Goal: Task Accomplishment & Management: Complete application form

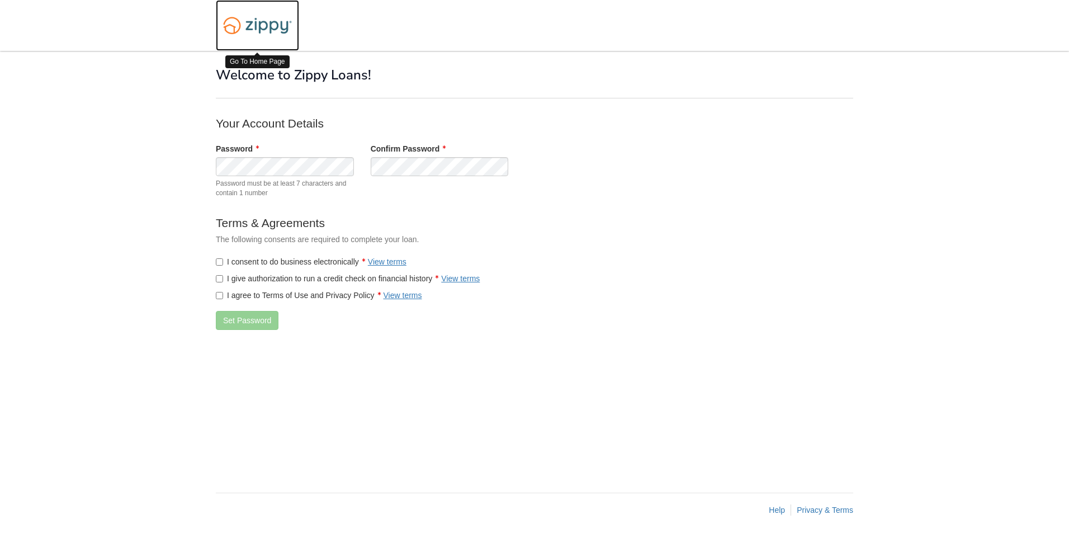
click at [261, 28] on img at bounding box center [257, 25] width 83 height 29
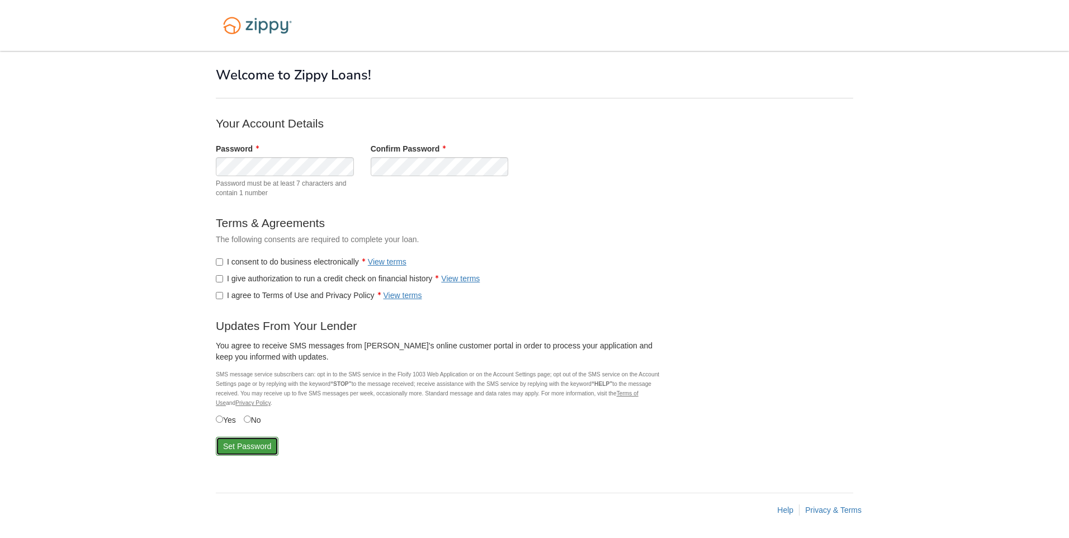
click at [249, 451] on button "Set Password" at bounding box center [247, 446] width 63 height 19
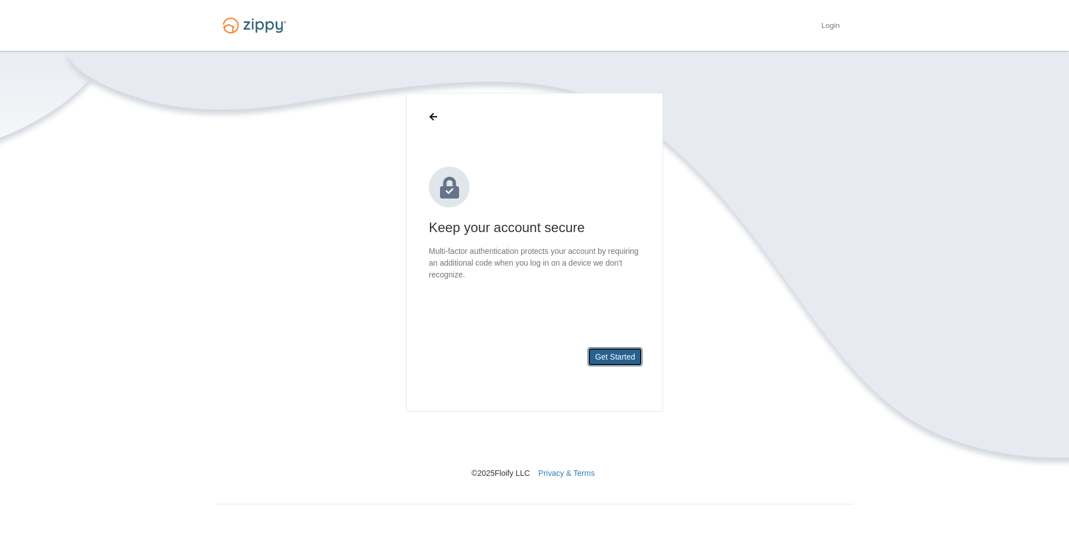
click at [601, 354] on button "Get Started" at bounding box center [615, 356] width 55 height 19
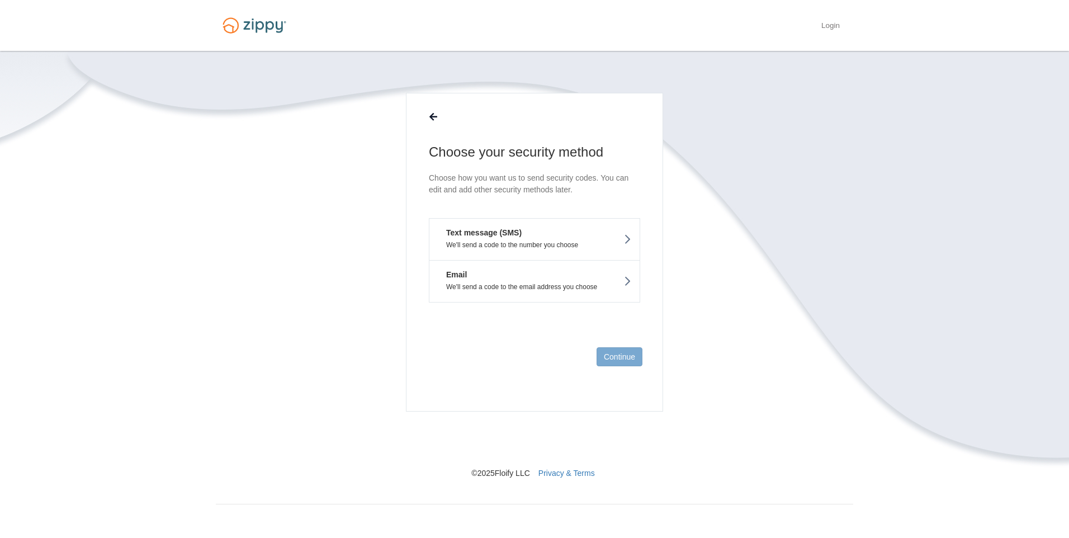
click at [557, 246] on p "We'll send a code to the number you choose" at bounding box center [534, 245] width 193 height 8
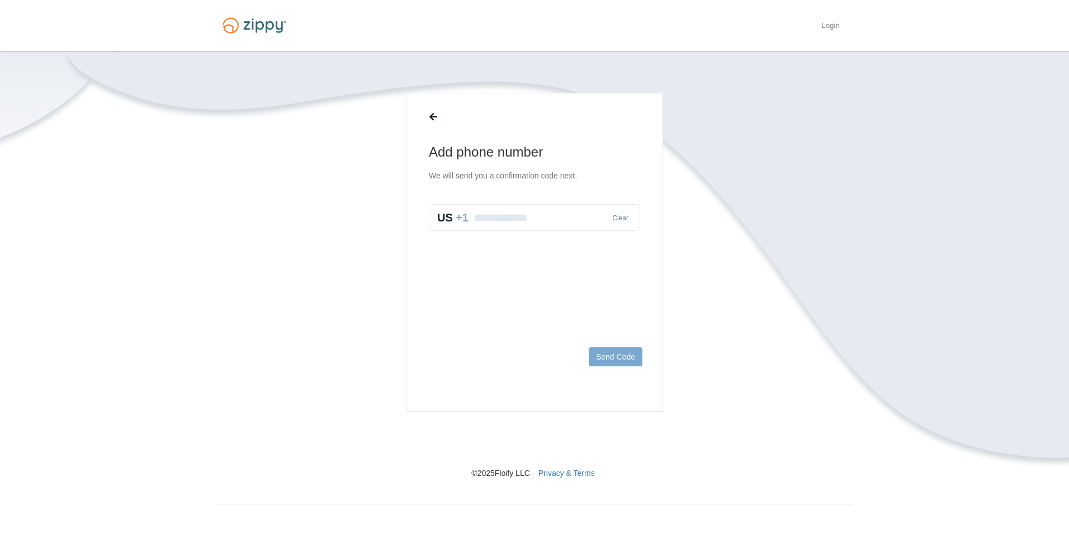
click at [547, 216] on input "text" at bounding box center [534, 217] width 211 height 27
type input "**********"
click at [619, 355] on button "Send Code" at bounding box center [616, 356] width 54 height 19
click at [524, 234] on input "text" at bounding box center [534, 229] width 211 height 27
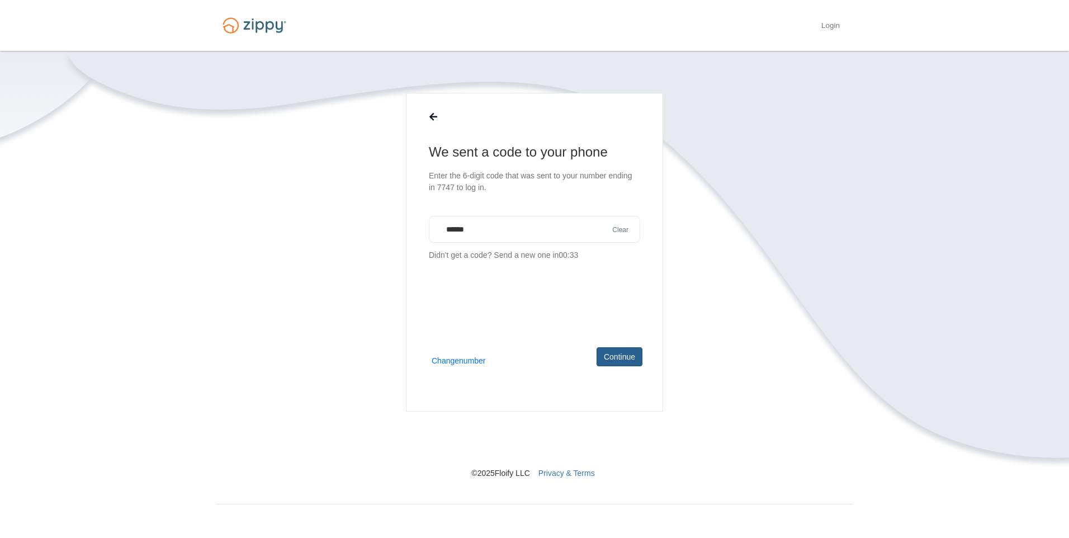
type input "******"
click at [612, 355] on button "Continue" at bounding box center [620, 356] width 46 height 19
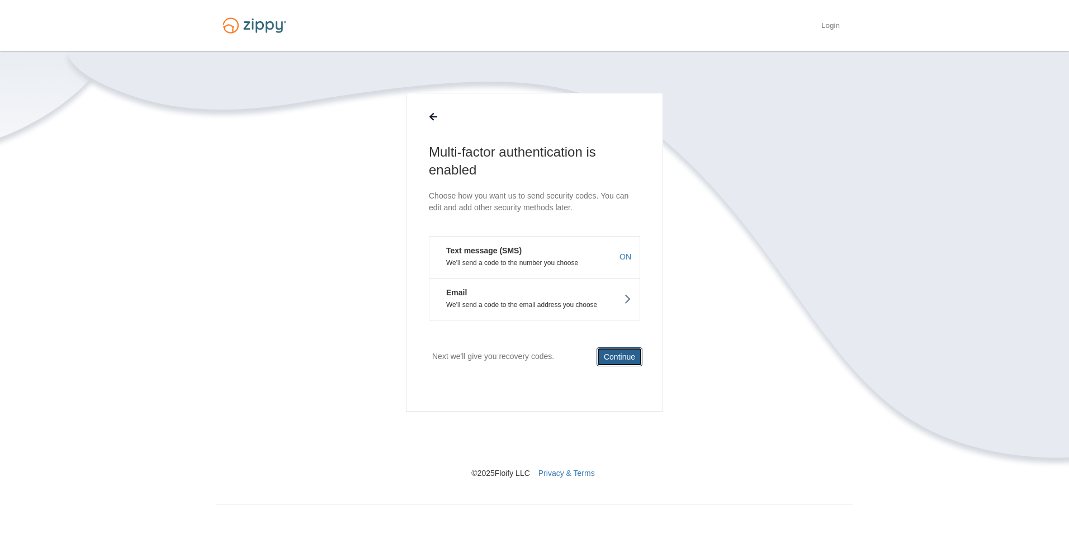
click at [625, 355] on button "Continue" at bounding box center [620, 356] width 46 height 19
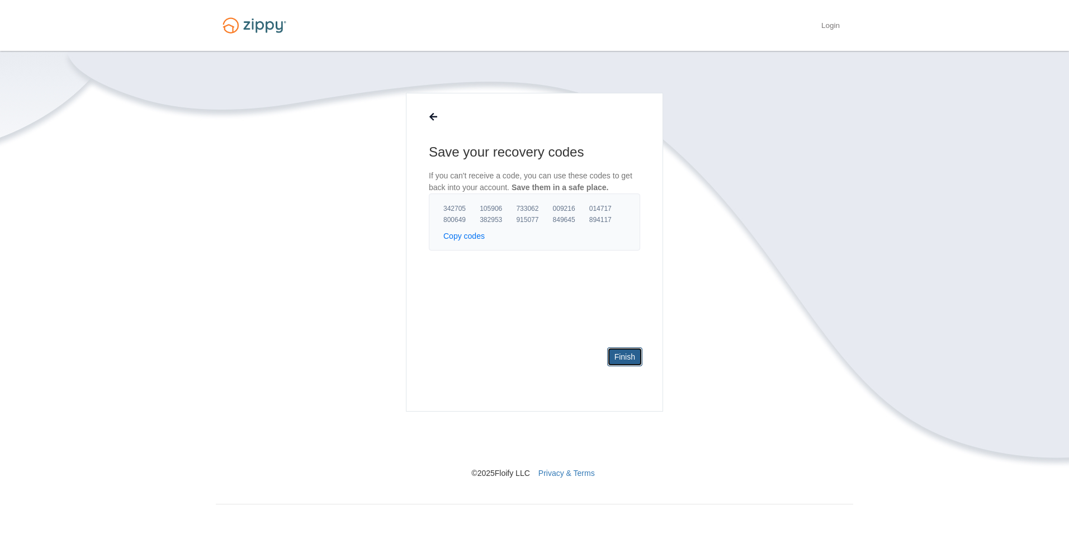
click at [625, 351] on link "Finish" at bounding box center [624, 356] width 35 height 19
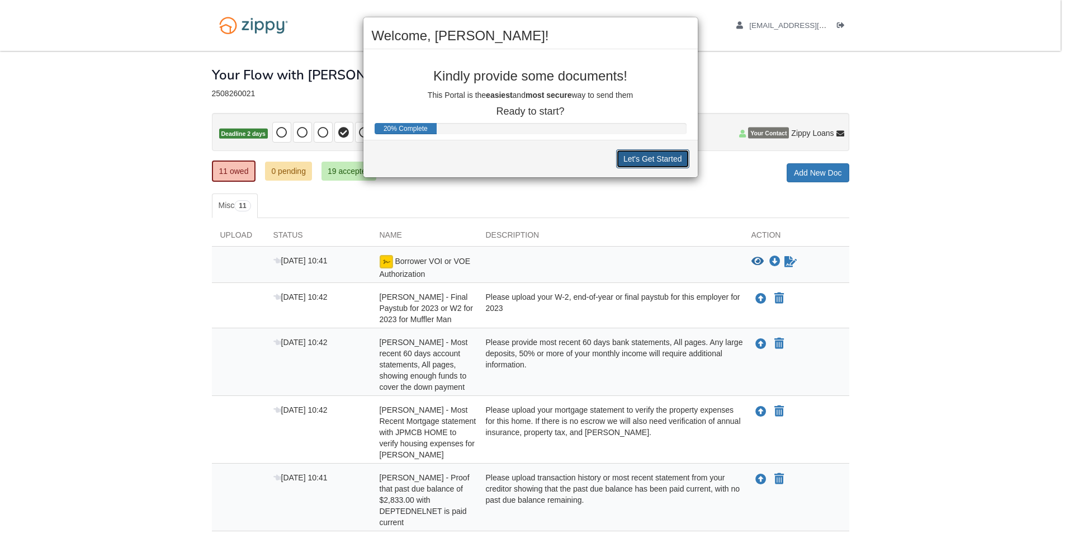
click at [643, 160] on button "Let's Get Started" at bounding box center [652, 158] width 73 height 19
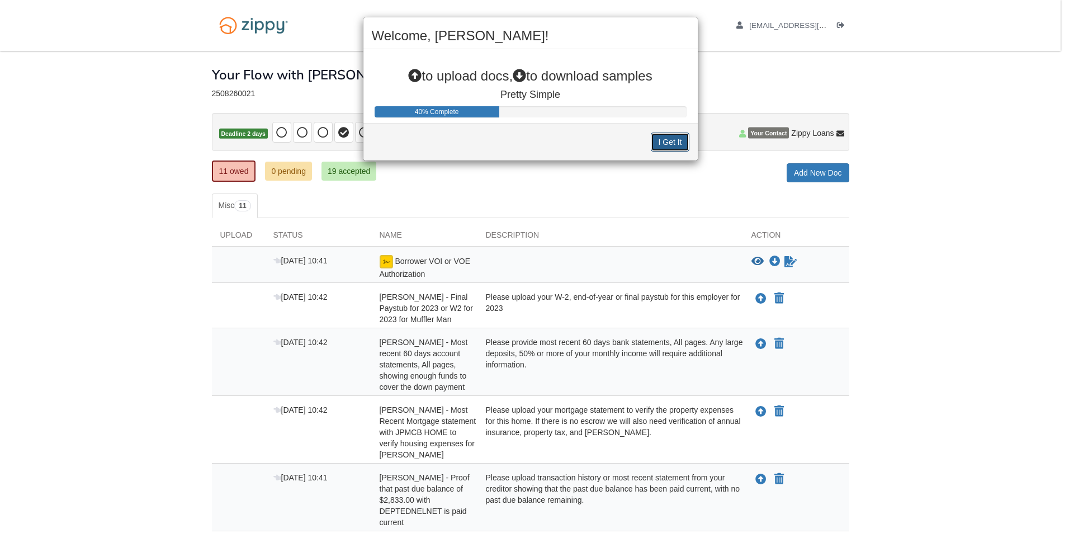
click at [672, 145] on button "I Get It" at bounding box center [670, 142] width 38 height 19
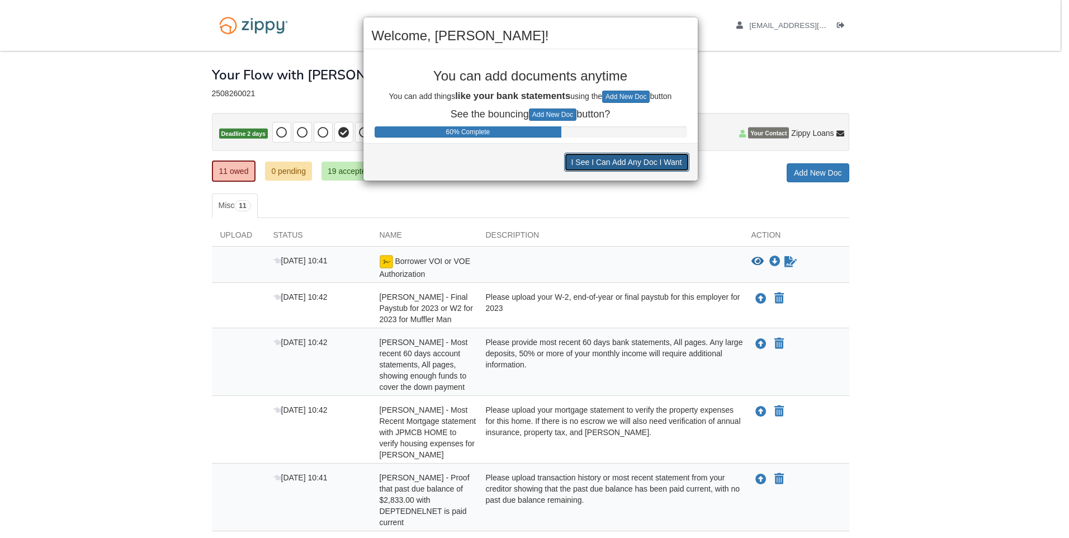
click at [655, 163] on button "I See I Can Add Any Doc I Want" at bounding box center [626, 162] width 125 height 19
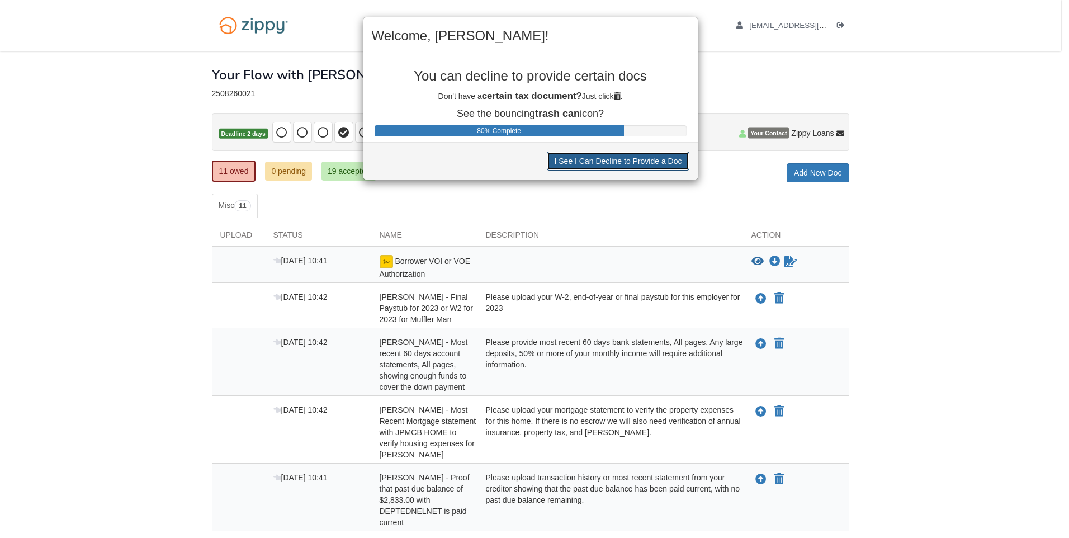
click at [655, 163] on button "I See I Can Decline to Provide a Doc" at bounding box center [618, 161] width 142 height 19
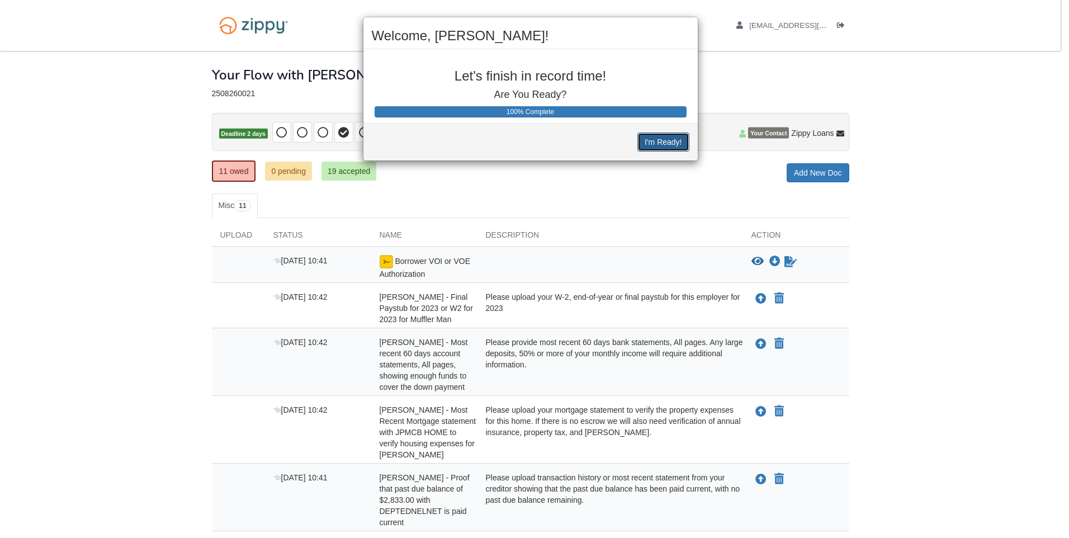
click at [660, 140] on button "I'm Ready!" at bounding box center [662, 142] width 51 height 19
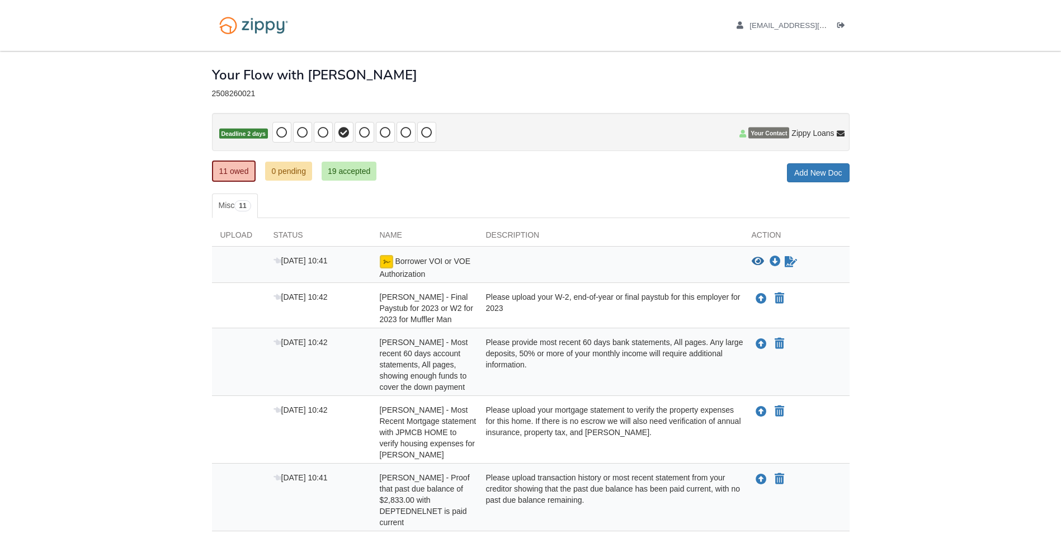
click at [387, 265] on img at bounding box center [386, 261] width 13 height 13
click at [787, 262] on icon "Sign Form" at bounding box center [790, 261] width 12 height 11
click at [236, 171] on link "11 owed" at bounding box center [234, 170] width 44 height 21
click at [758, 301] on icon "Upload Chad Capadagli - Final Paystub for 2023 or W2 for 2023 for Muffler Man" at bounding box center [760, 299] width 11 height 11
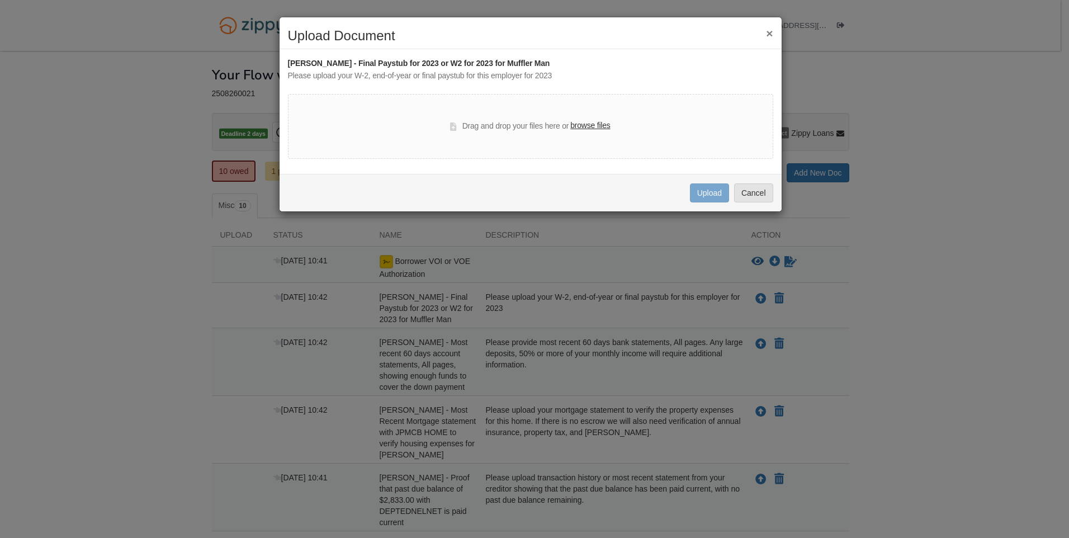
click at [585, 126] on label "browse files" at bounding box center [590, 126] width 40 height 12
click at [0, 0] on input "browse files" at bounding box center [0, 0] width 0 height 0
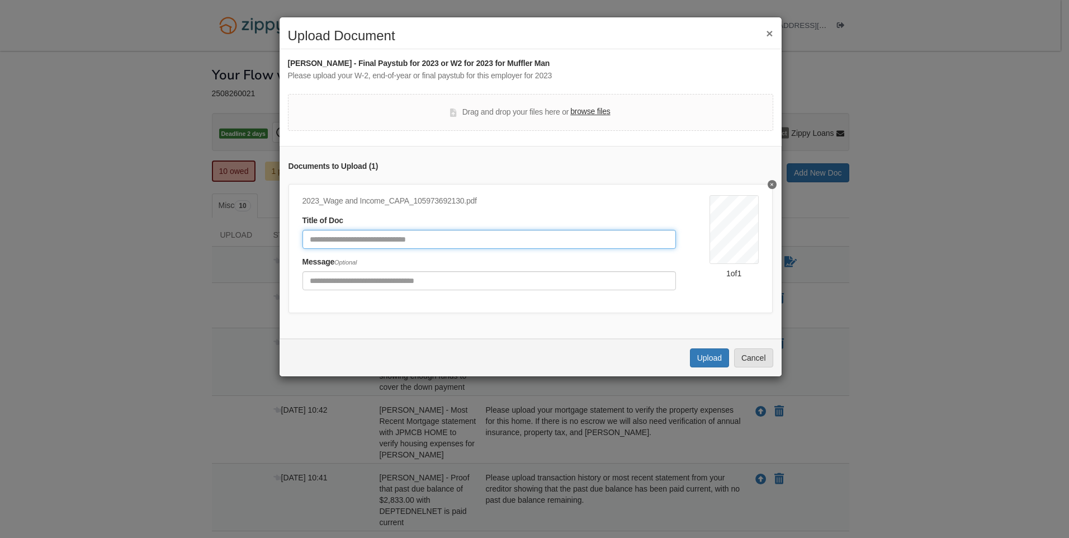
click at [408, 243] on input "Document Title" at bounding box center [490, 239] width 374 height 19
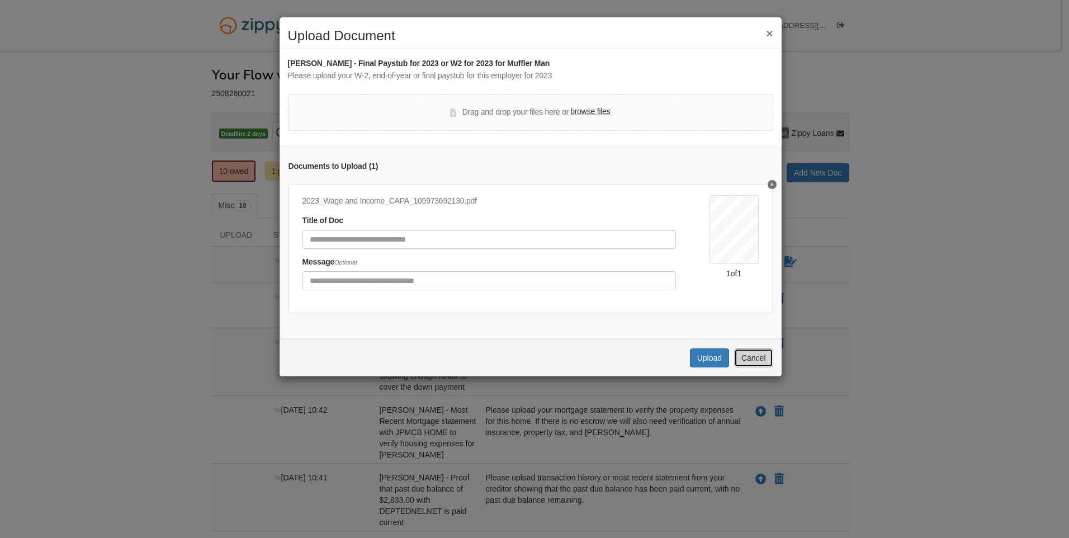
click at [755, 366] on button "Cancel" at bounding box center [753, 357] width 39 height 19
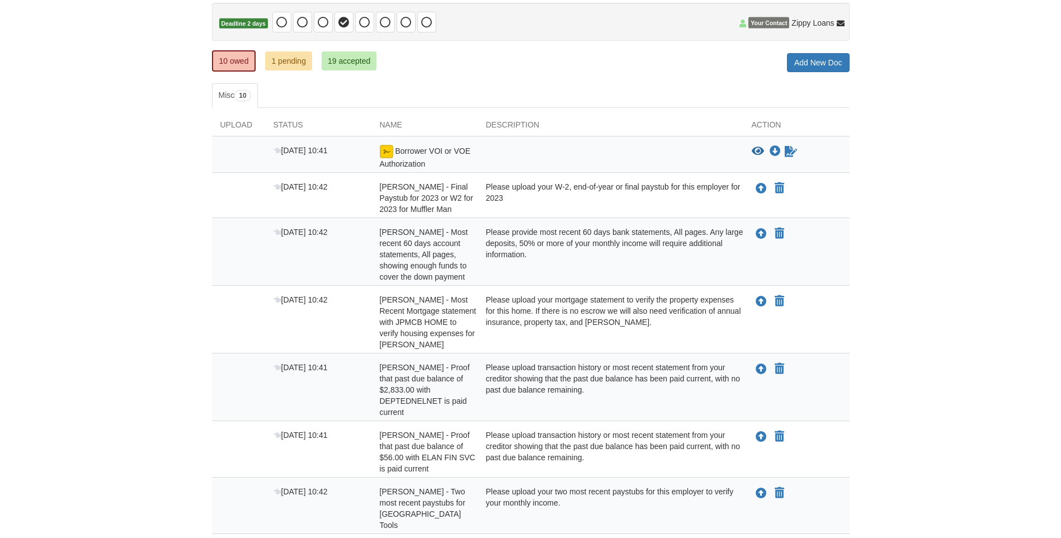
scroll to position [112, 0]
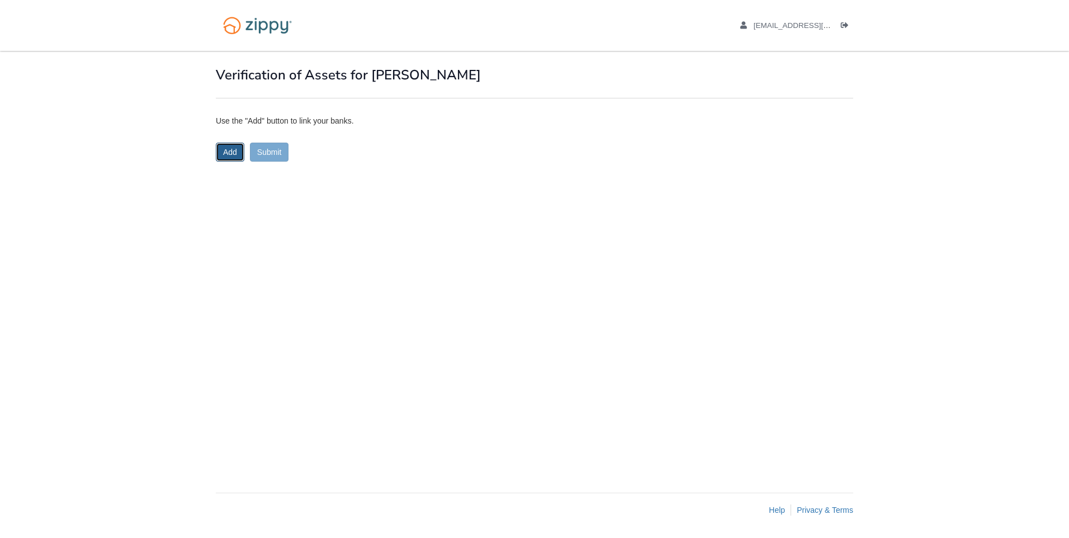
click at [233, 155] on button "Add" at bounding box center [230, 152] width 29 height 19
click at [270, 191] on button "Submit" at bounding box center [269, 188] width 39 height 19
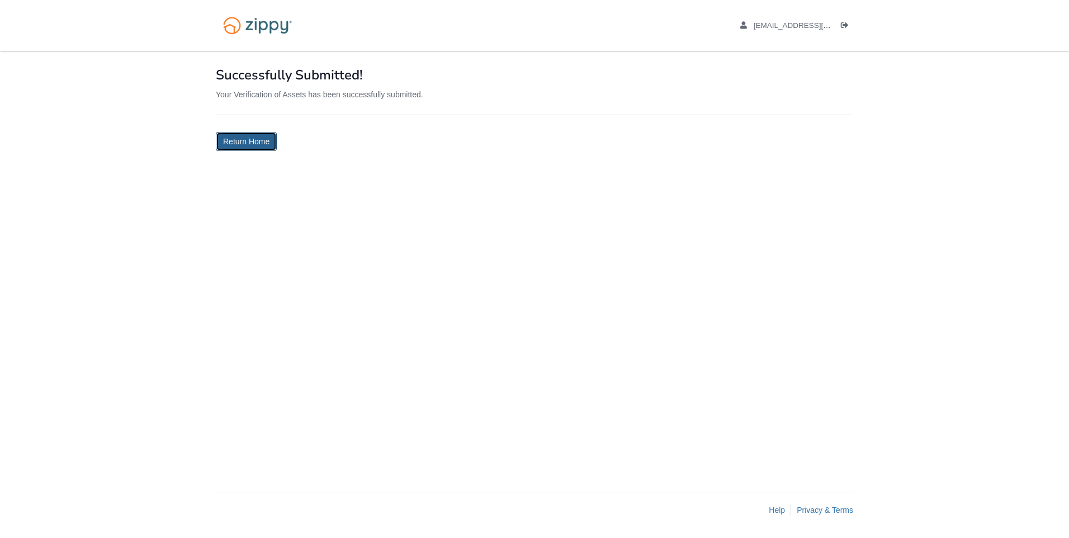
click at [251, 144] on link "Return Home" at bounding box center [246, 141] width 61 height 19
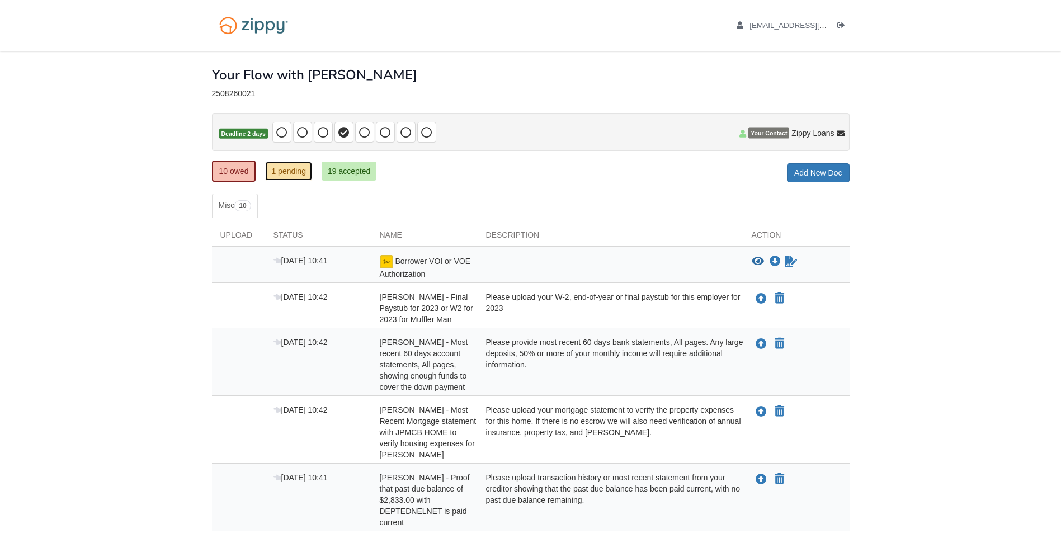
click at [297, 170] on link "1 pending" at bounding box center [288, 171] width 47 height 19
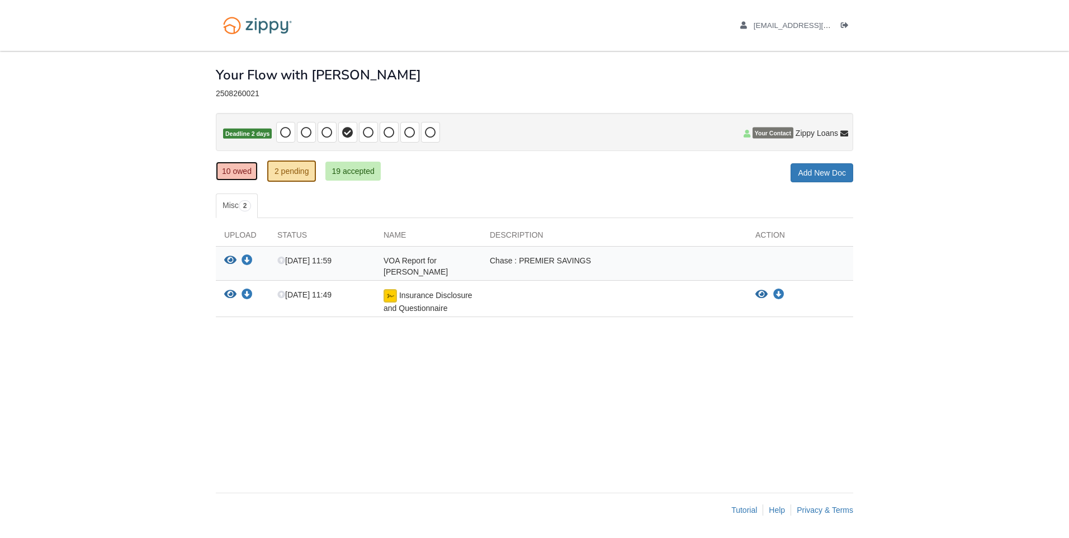
click at [244, 174] on link "10 owed" at bounding box center [237, 171] width 42 height 19
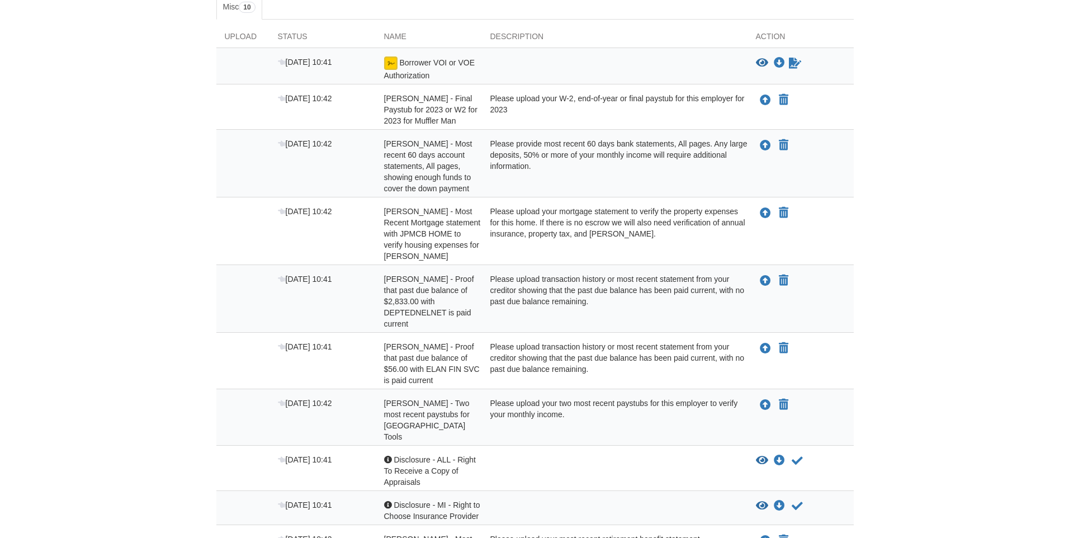
scroll to position [198, 0]
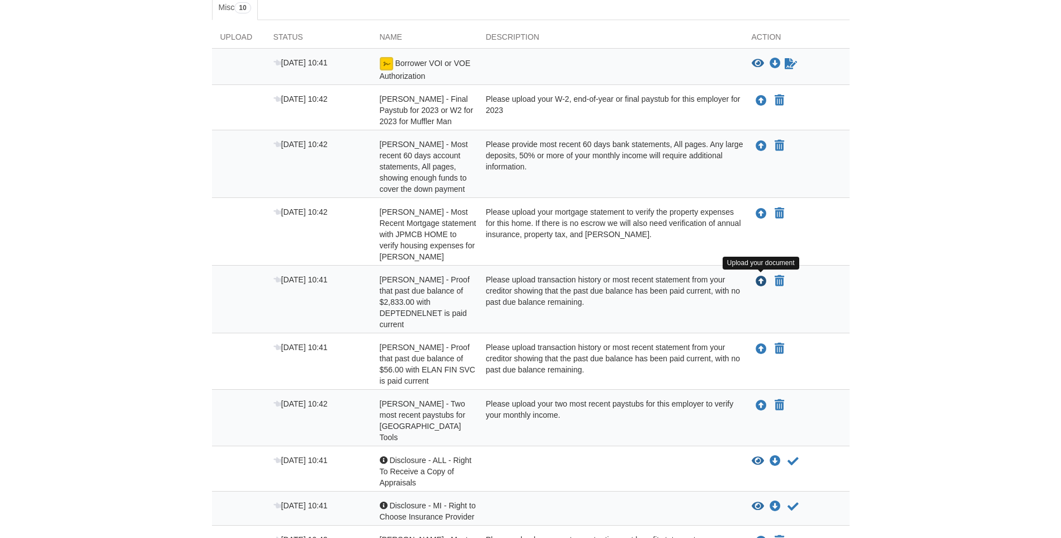
click at [760, 284] on icon "Upload Chad Capadagli - Proof that past due balance of $2,833.00 with DEPTEDNEL…" at bounding box center [760, 281] width 11 height 11
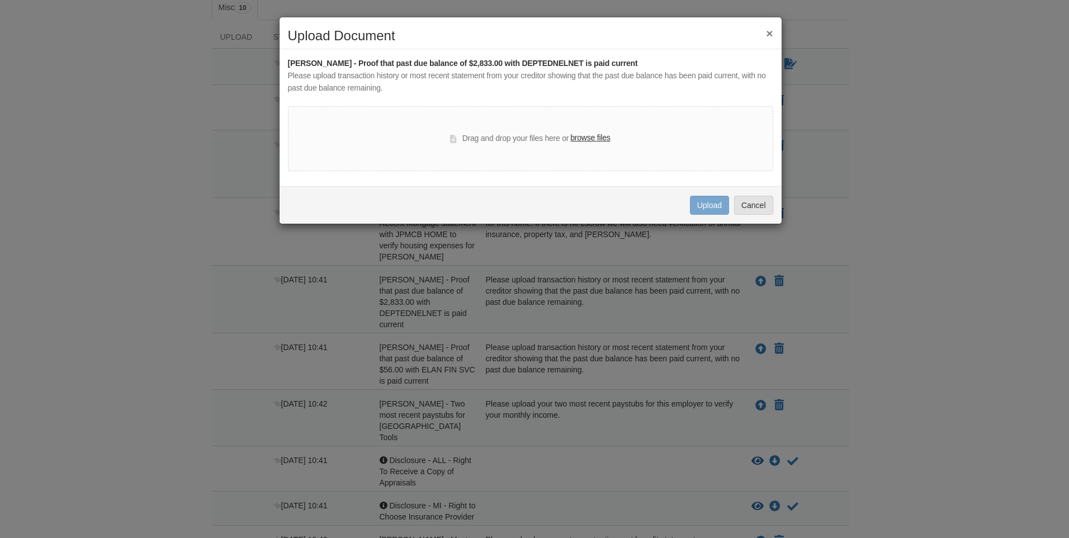
click at [597, 138] on label "browse files" at bounding box center [590, 138] width 40 height 12
click at [0, 0] on input "browse files" at bounding box center [0, 0] width 0 height 0
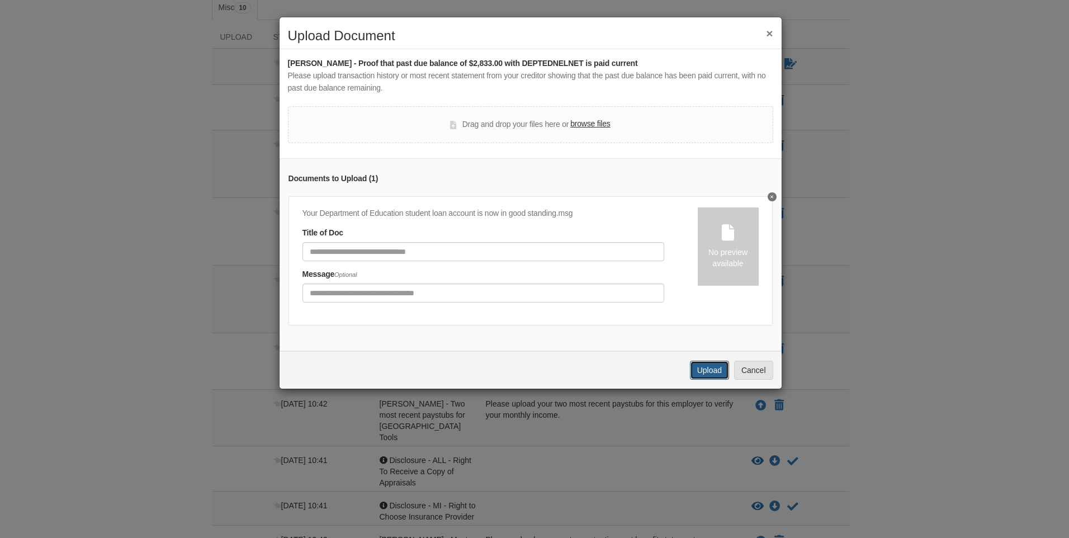
click at [709, 374] on button "Upload" at bounding box center [709, 370] width 39 height 19
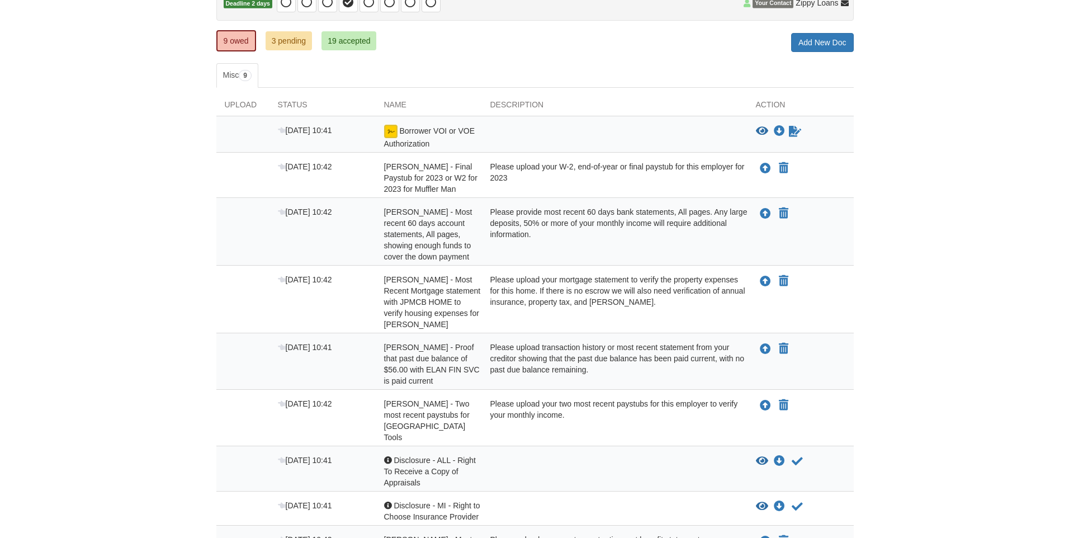
scroll to position [186, 0]
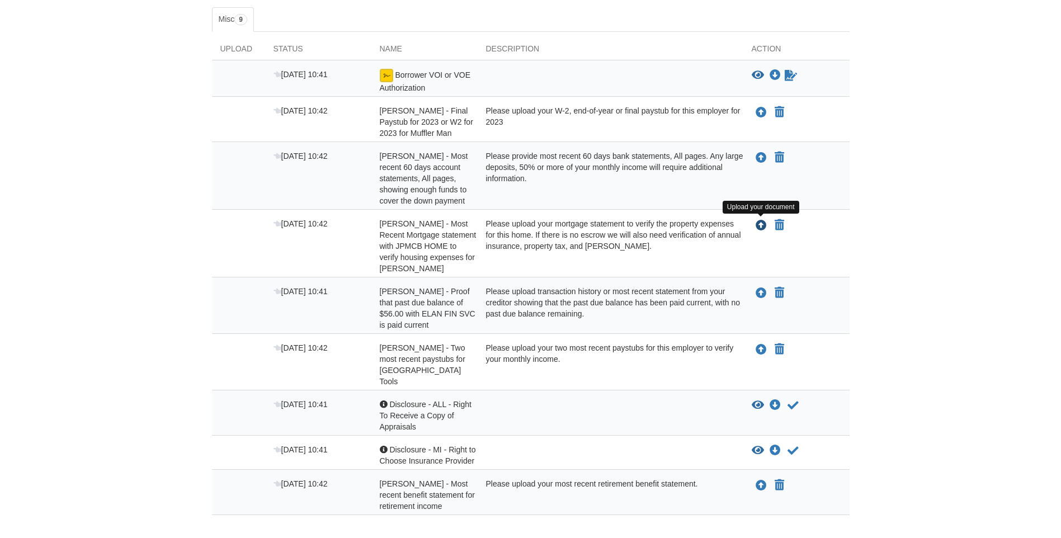
click at [763, 226] on icon "Upload Chad Capadagli - Most Recent Mortgage statement with JPMCB HOME to verif…" at bounding box center [760, 225] width 11 height 11
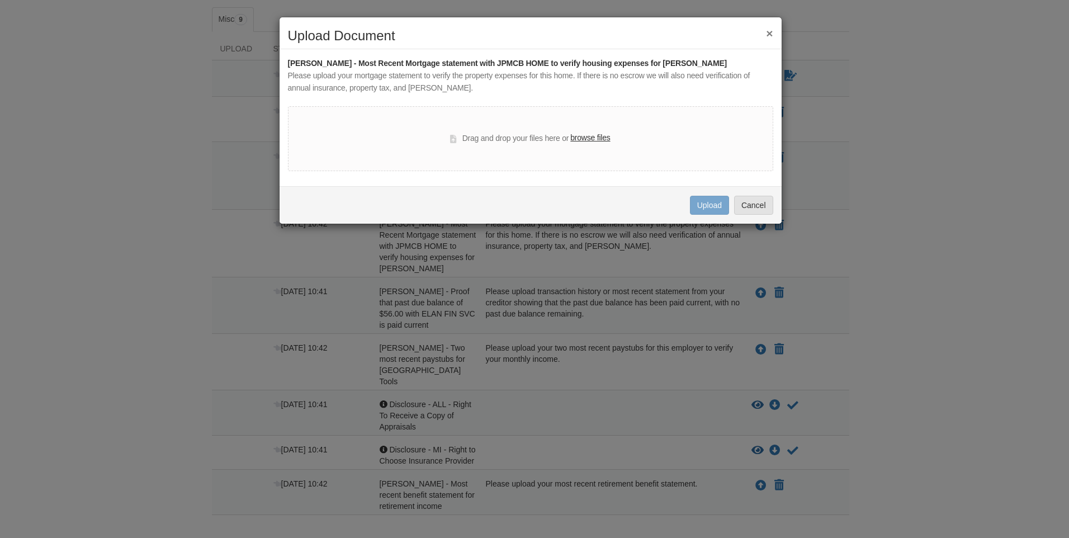
click at [599, 139] on label "browse files" at bounding box center [590, 138] width 40 height 12
click at [0, 0] on input "browse files" at bounding box center [0, 0] width 0 height 0
click at [588, 138] on label "browse files" at bounding box center [590, 138] width 40 height 12
click at [0, 0] on input "browse files" at bounding box center [0, 0] width 0 height 0
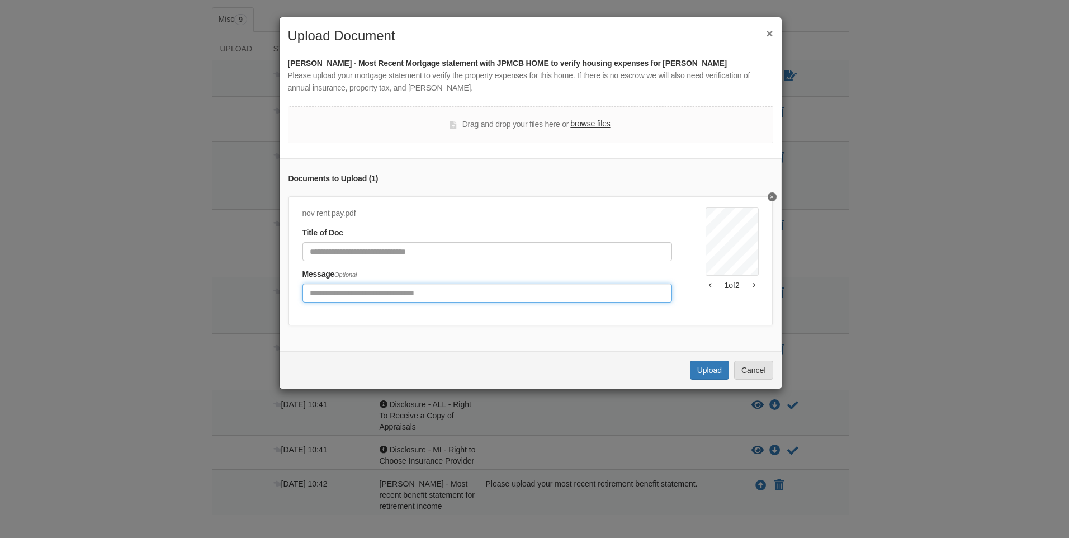
click at [370, 292] on input "Include any comments on this document" at bounding box center [488, 292] width 370 height 19
type input "**********"
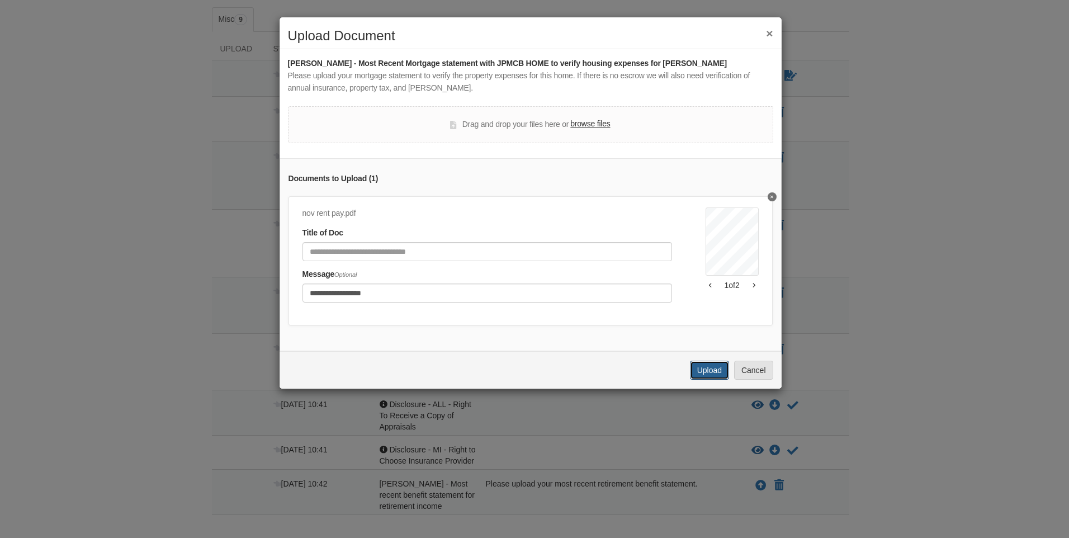
click at [707, 375] on button "Upload" at bounding box center [709, 370] width 39 height 19
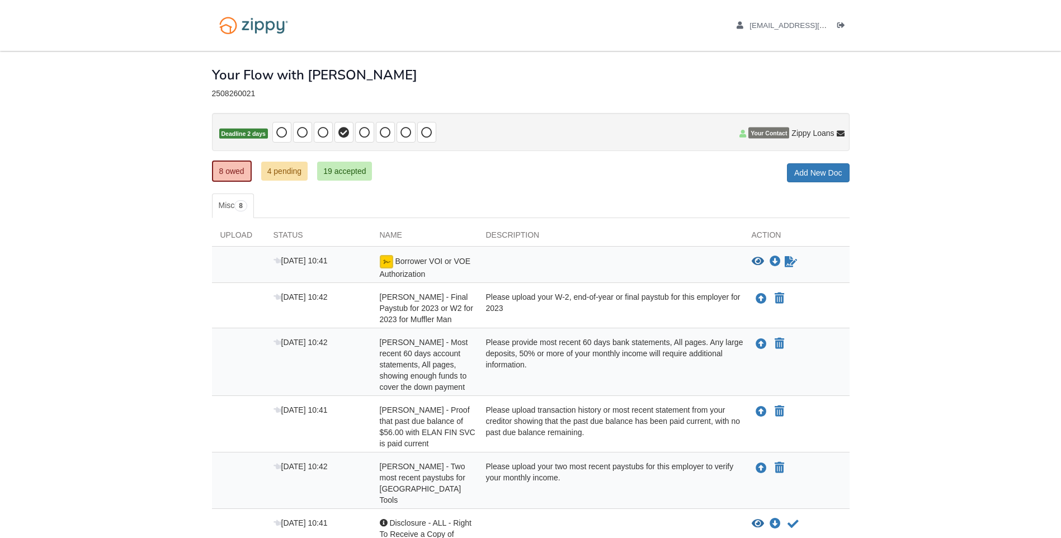
scroll to position [174, 0]
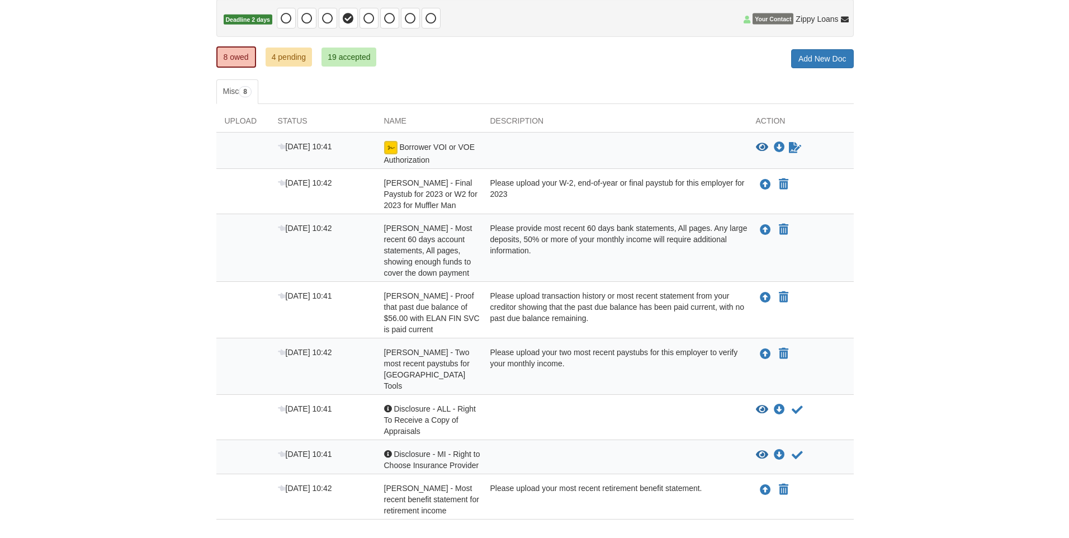
scroll to position [168, 0]
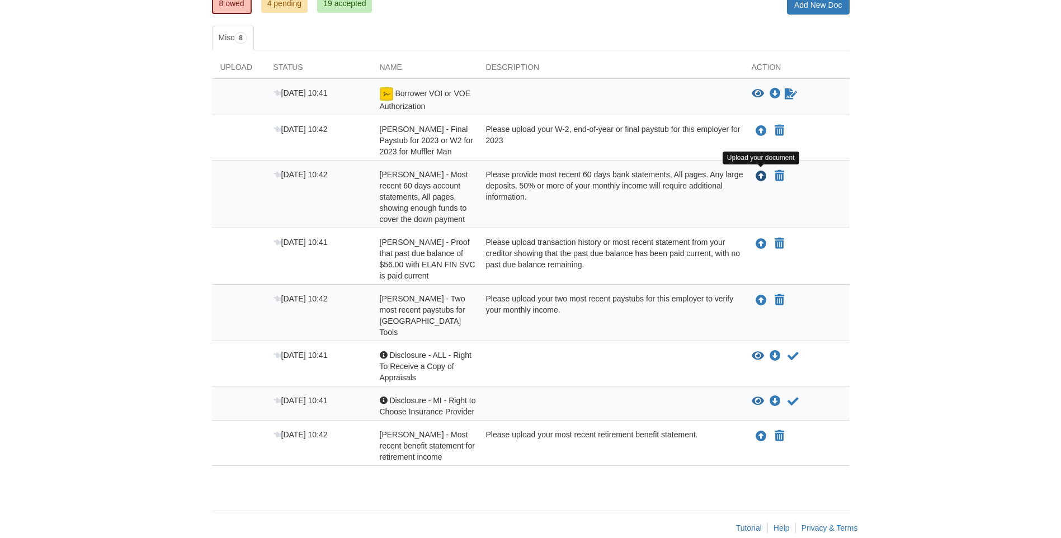
click at [758, 175] on icon "Upload Chad Capadagli - Most recent 60 days account statements, All pages, show…" at bounding box center [760, 176] width 11 height 11
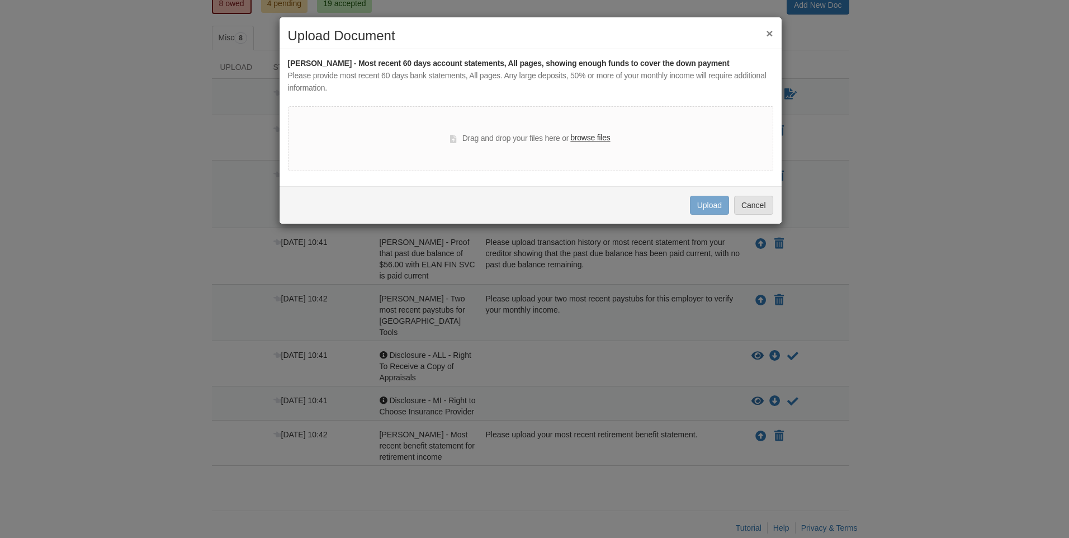
click at [588, 138] on label "browse files" at bounding box center [590, 138] width 40 height 12
click at [0, 0] on input "browse files" at bounding box center [0, 0] width 0 height 0
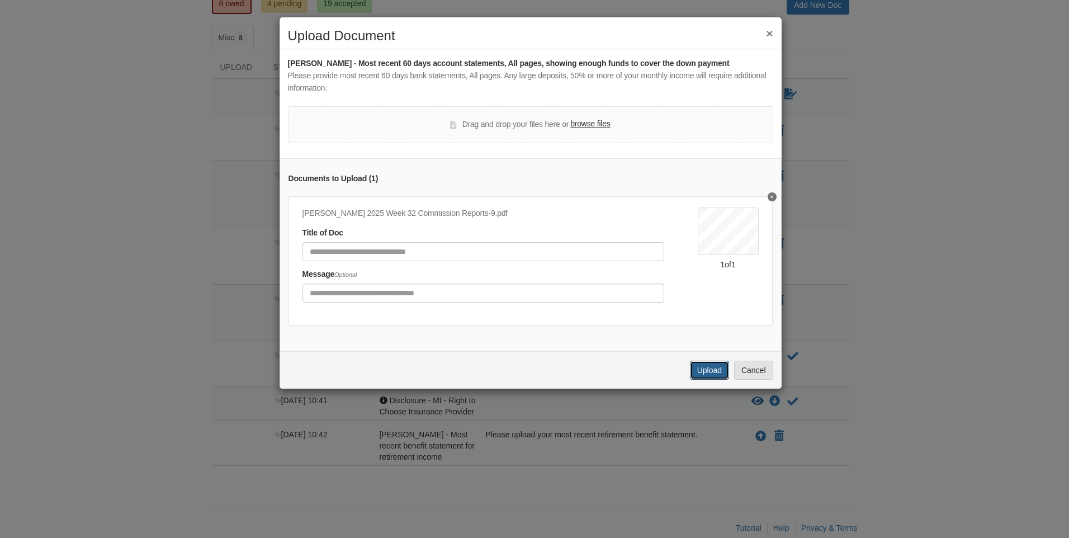
click at [719, 380] on button "Upload" at bounding box center [709, 370] width 39 height 19
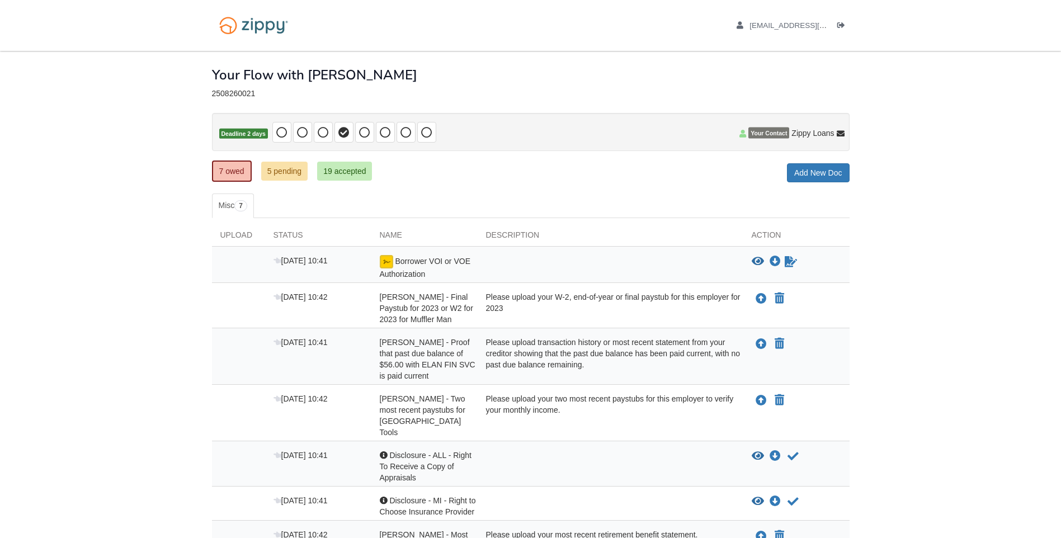
scroll to position [107, 0]
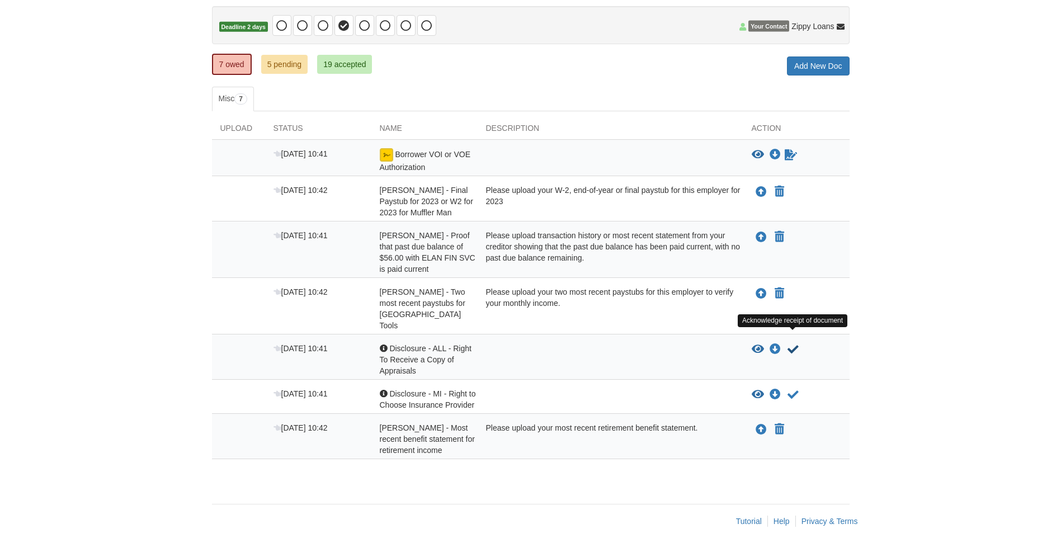
click at [790, 344] on icon "Acknowledge receipt of document" at bounding box center [792, 349] width 11 height 11
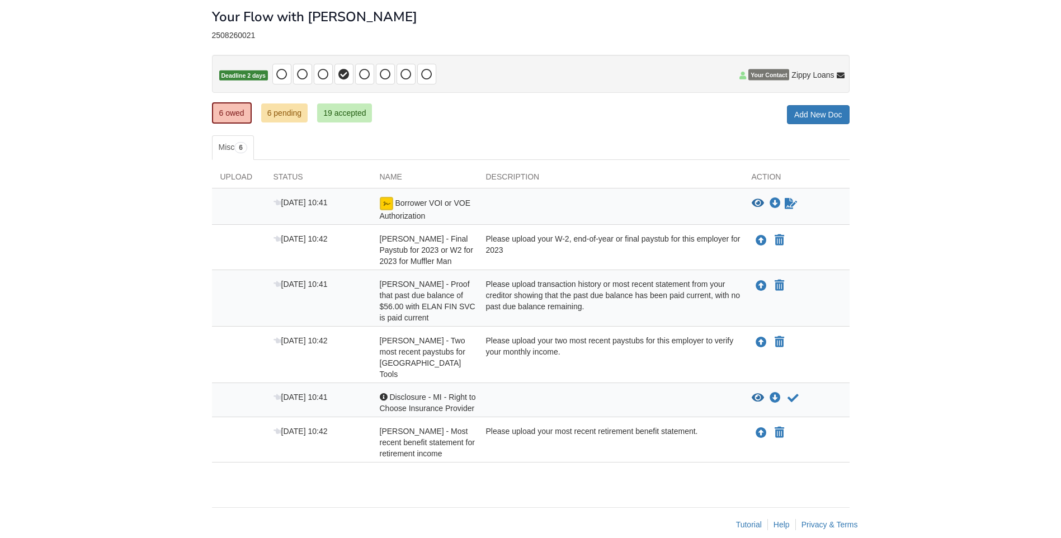
scroll to position [62, 0]
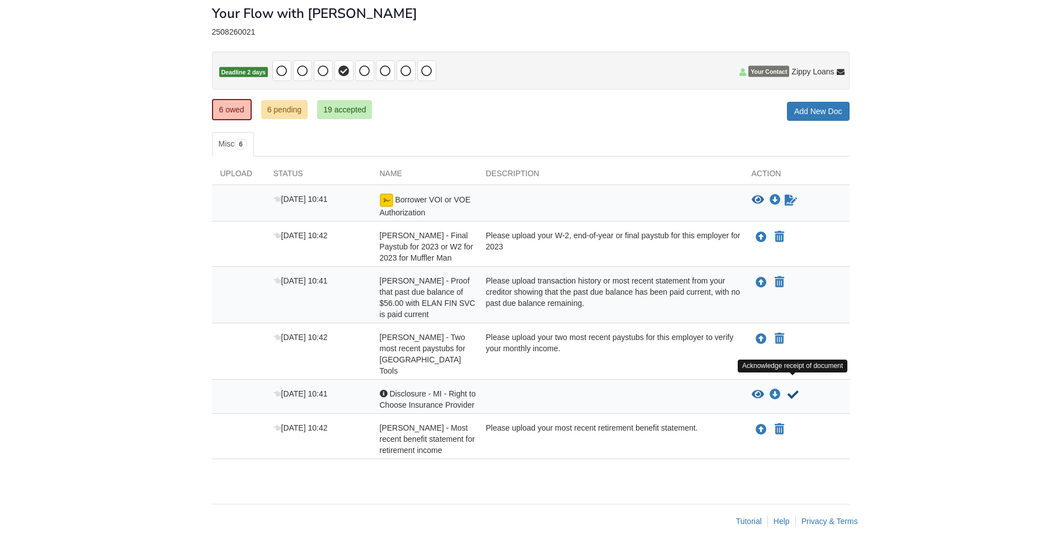
click at [791, 389] on icon "Acknowledge receipt of document" at bounding box center [792, 394] width 11 height 11
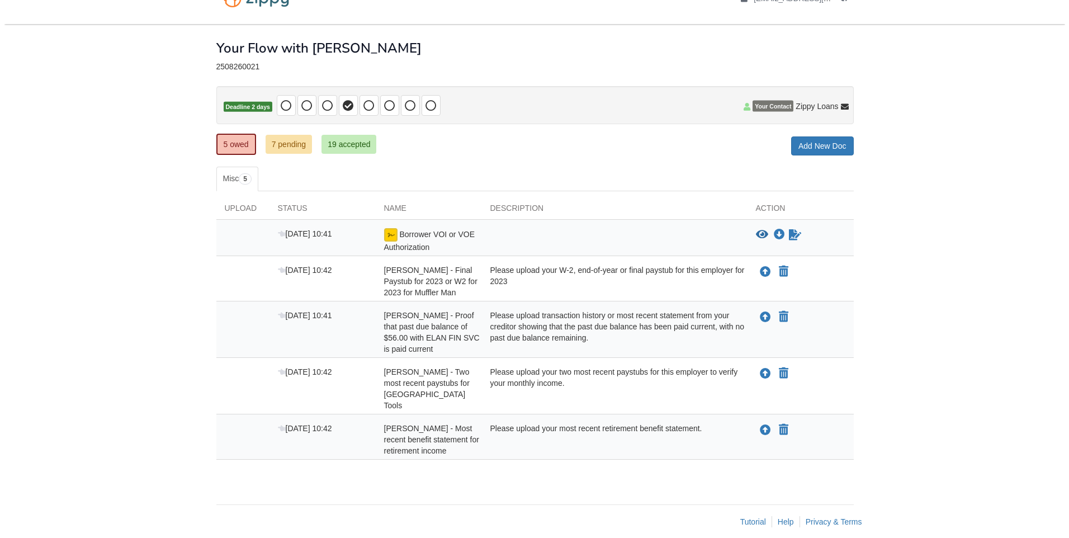
scroll to position [27, 0]
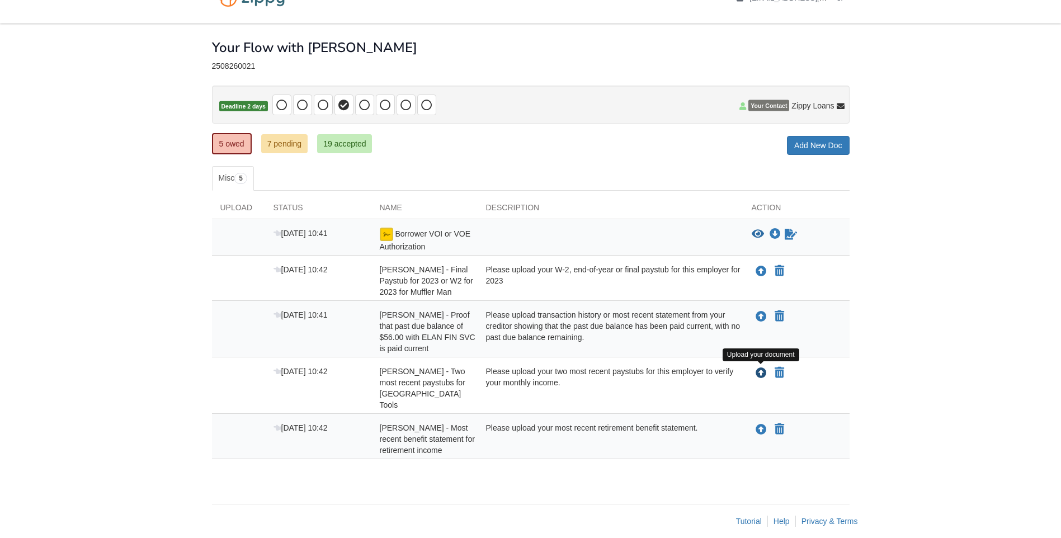
click at [760, 371] on icon "Upload Chad Capadagli - Two most recent paystubs for USA Tools" at bounding box center [760, 373] width 11 height 11
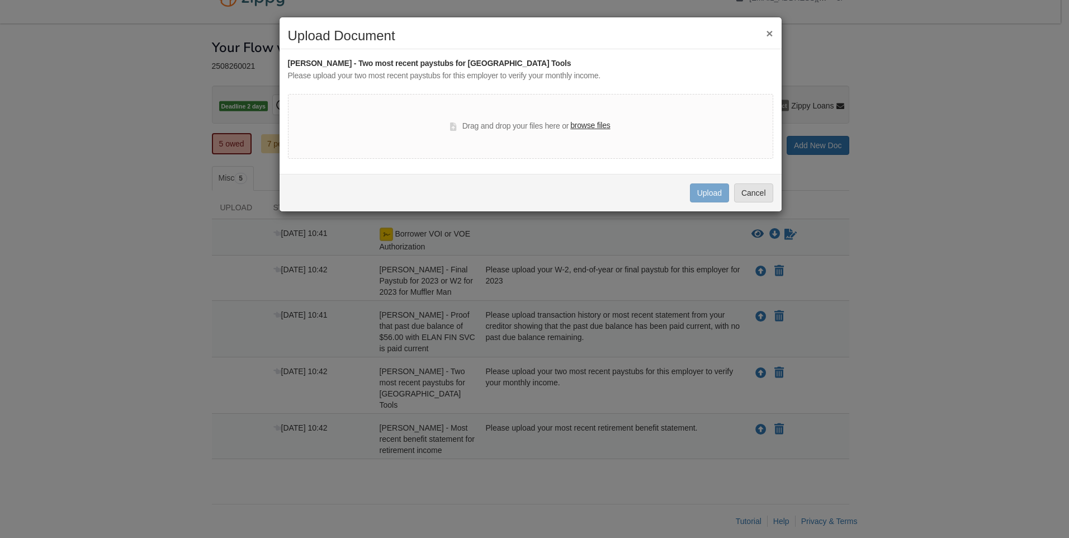
click at [597, 126] on label "browse files" at bounding box center [590, 126] width 40 height 12
click at [0, 0] on input "browse files" at bounding box center [0, 0] width 0 height 0
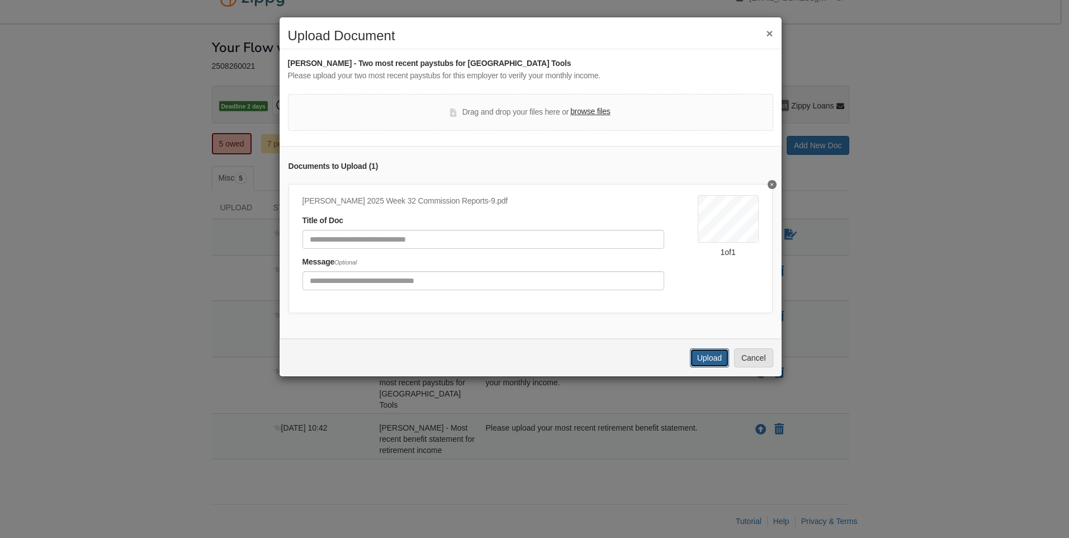
click at [714, 363] on button "Upload" at bounding box center [709, 357] width 39 height 19
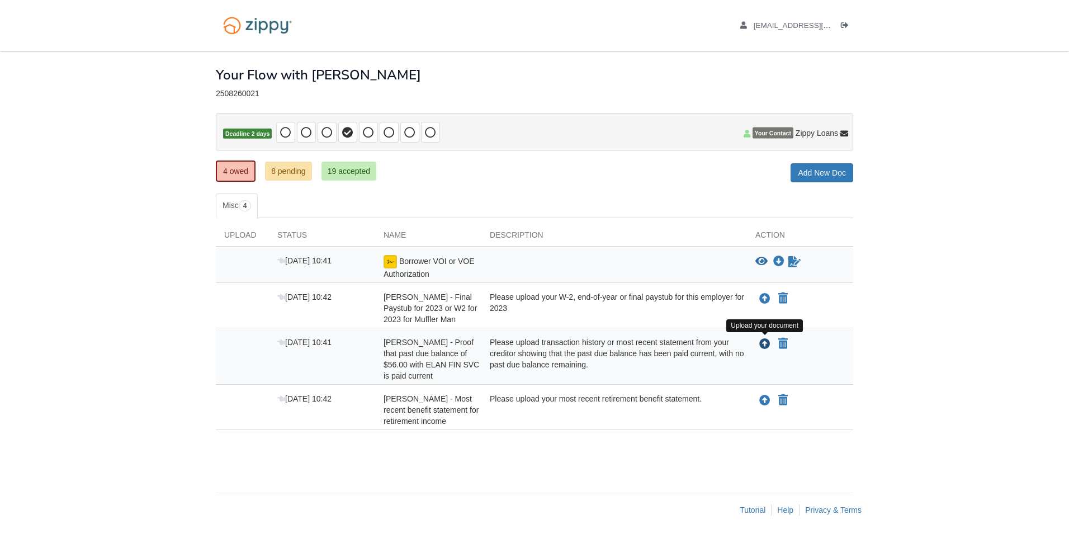
click at [767, 345] on icon "Upload Chad Capadagli - Proof that past due balance of $56.00 with ELAN FIN SVC…" at bounding box center [764, 344] width 11 height 11
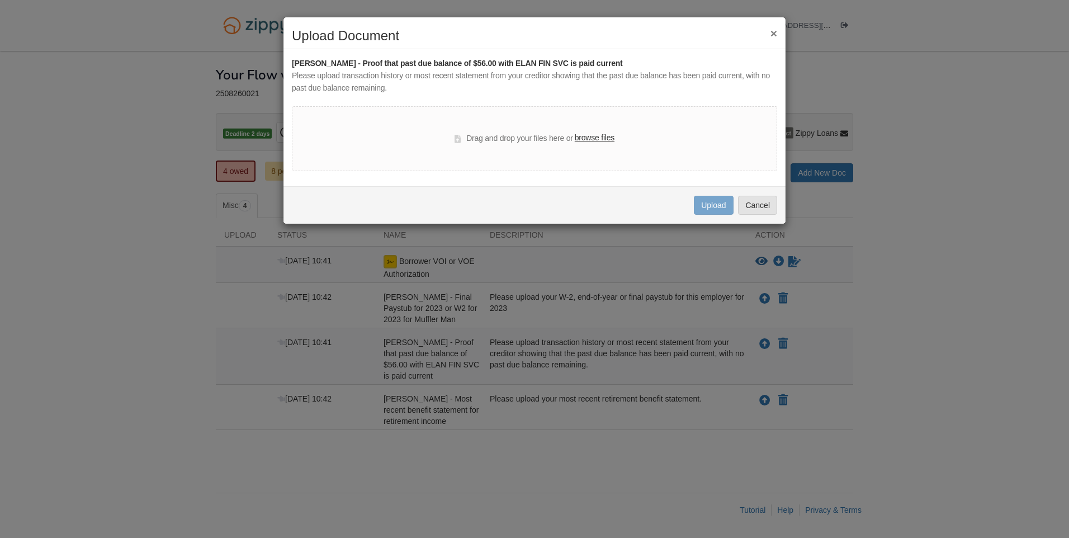
click at [588, 134] on label "browse files" at bounding box center [595, 138] width 40 height 12
click at [0, 0] on input "browse files" at bounding box center [0, 0] width 0 height 0
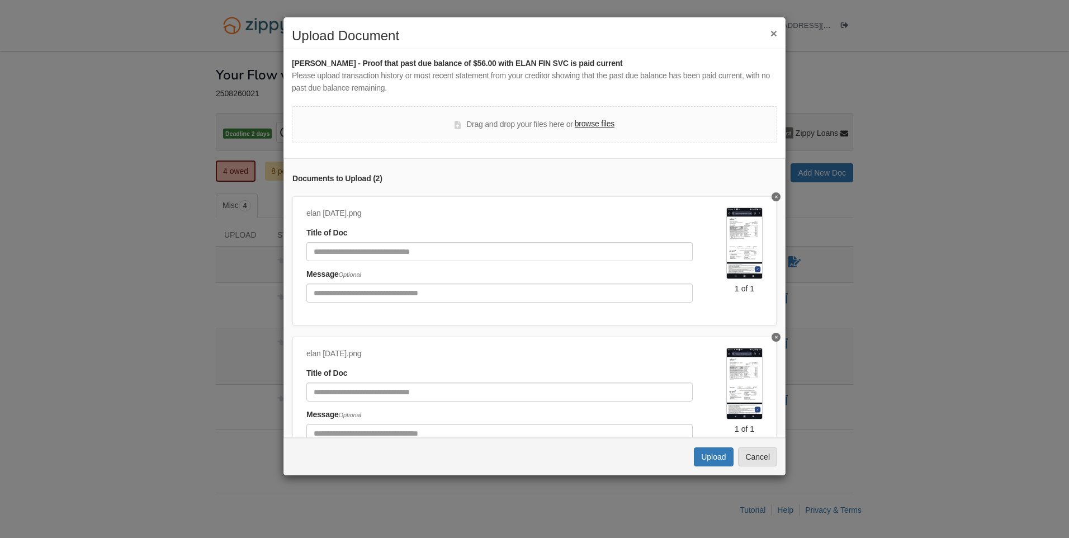
scroll to position [56, 0]
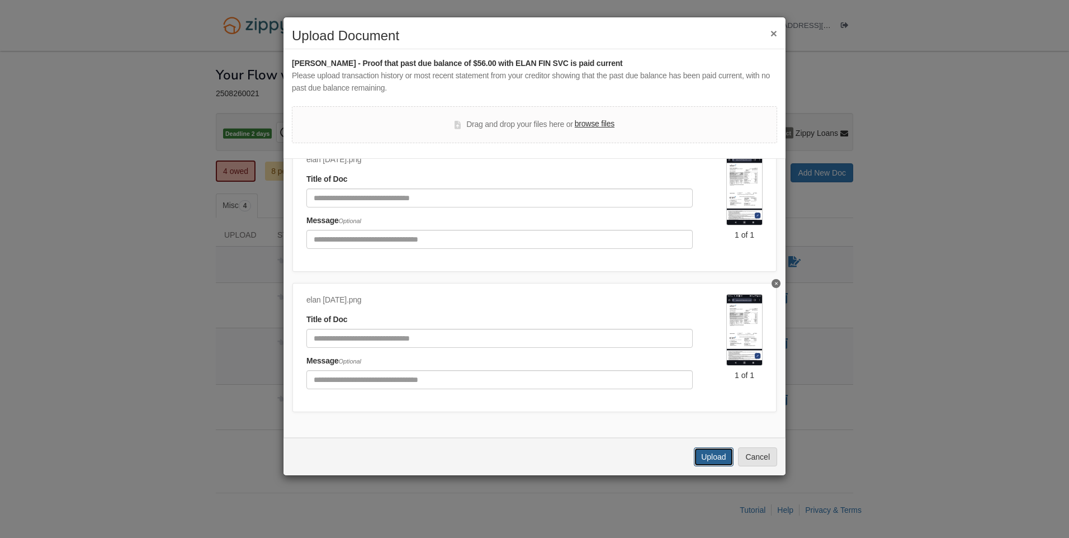
click at [709, 461] on button "Upload" at bounding box center [713, 456] width 39 height 19
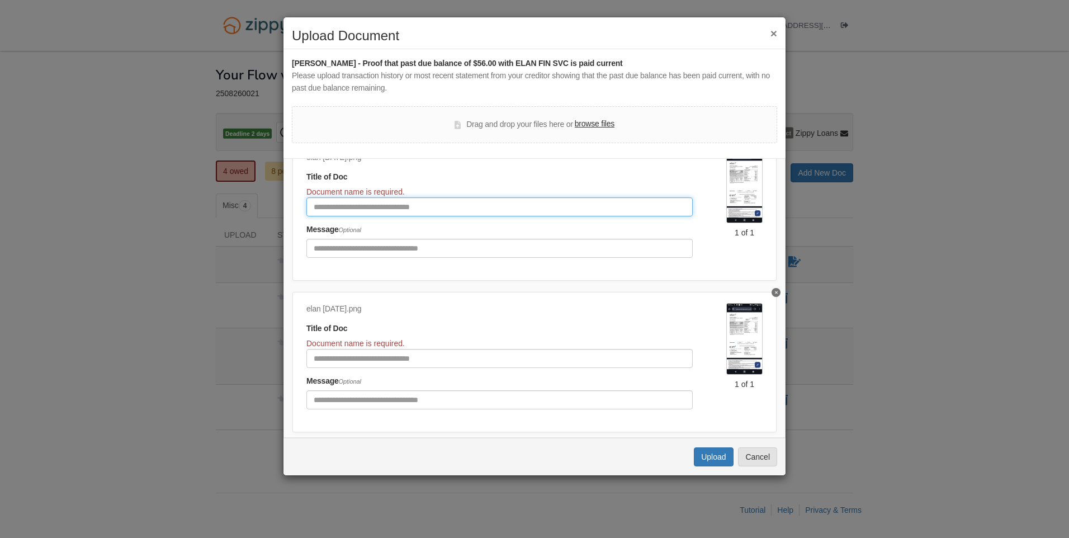
click at [352, 207] on input "Document Title" at bounding box center [499, 206] width 386 height 19
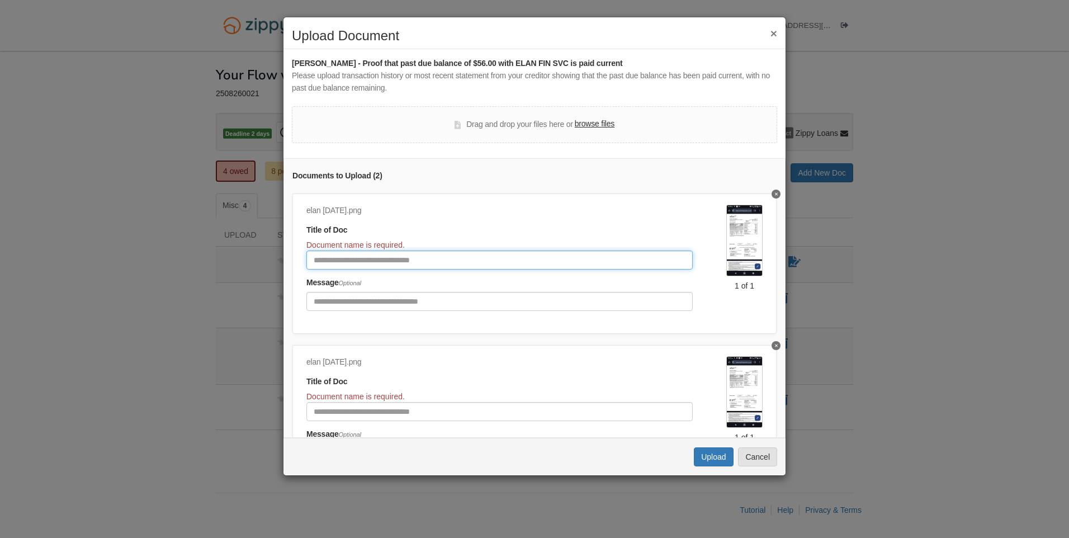
scroll to position [0, 0]
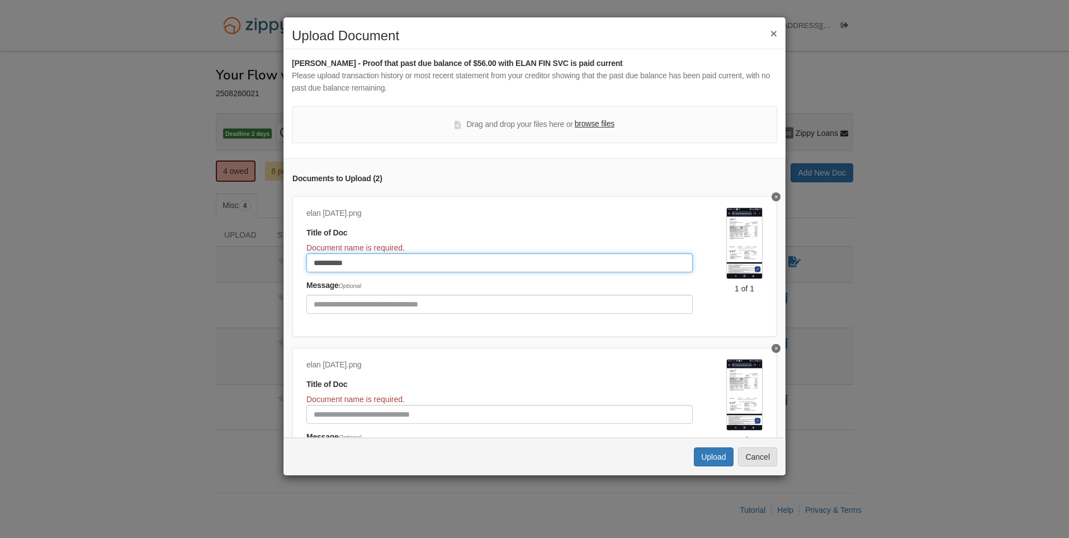
type input "**********"
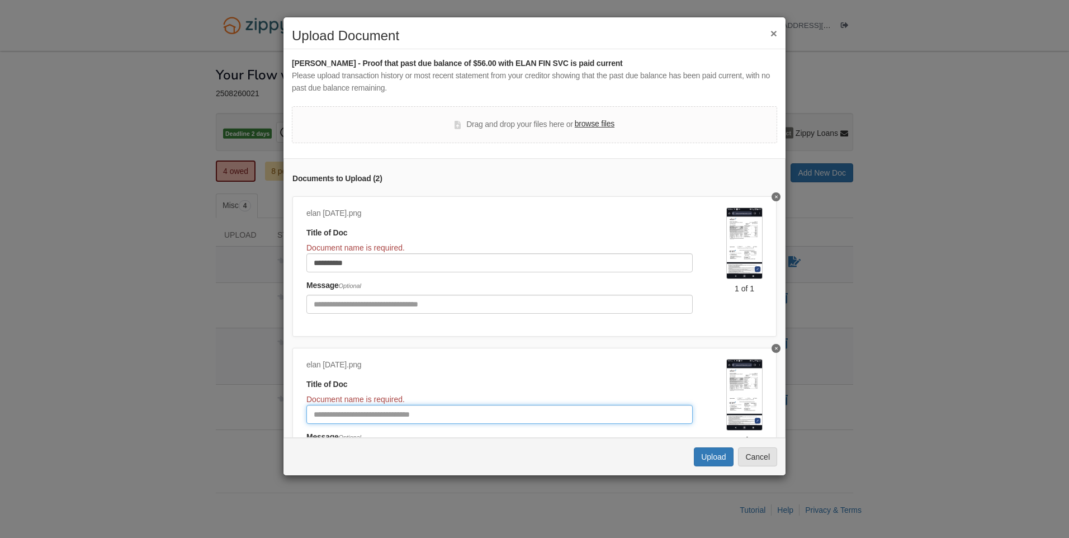
click at [406, 411] on input "Document Title" at bounding box center [499, 414] width 386 height 19
type input "********"
click at [556, 375] on div "elan aug 2025.png Title of Doc Document name is required. ******** Message Opti…" at bounding box center [516, 416] width 420 height 114
click at [706, 453] on button "Upload" at bounding box center [713, 456] width 39 height 19
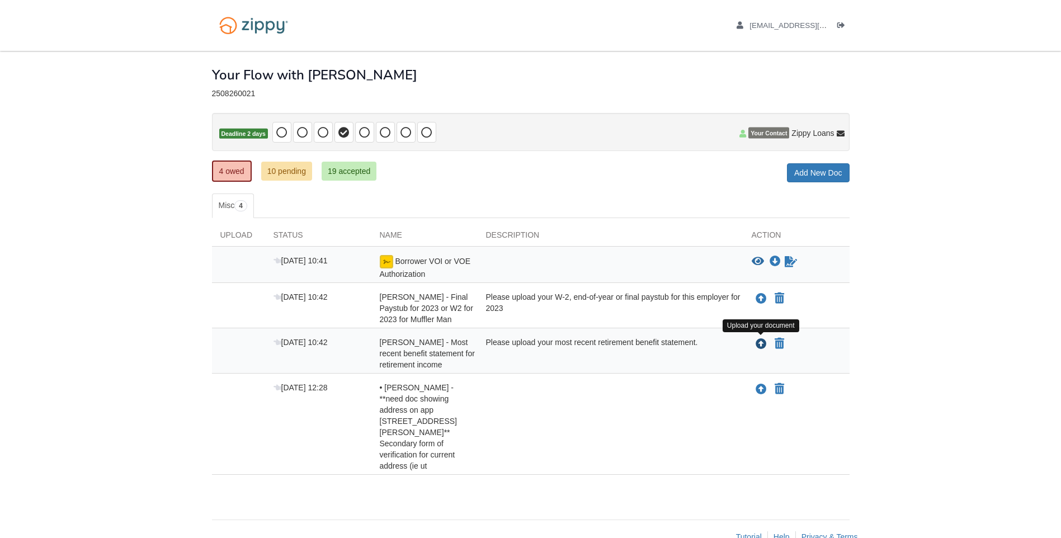
click at [760, 343] on icon "Upload John Capadagli - Most recent benefit statement for retirement income" at bounding box center [760, 344] width 11 height 11
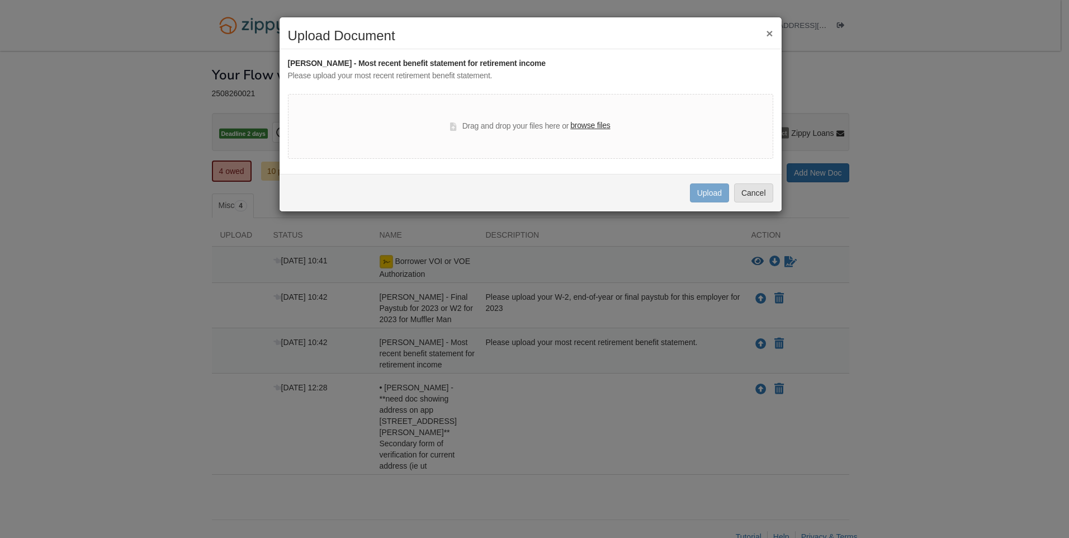
click at [596, 126] on label "browse files" at bounding box center [590, 126] width 40 height 12
click at [0, 0] on input "browse files" at bounding box center [0, 0] width 0 height 0
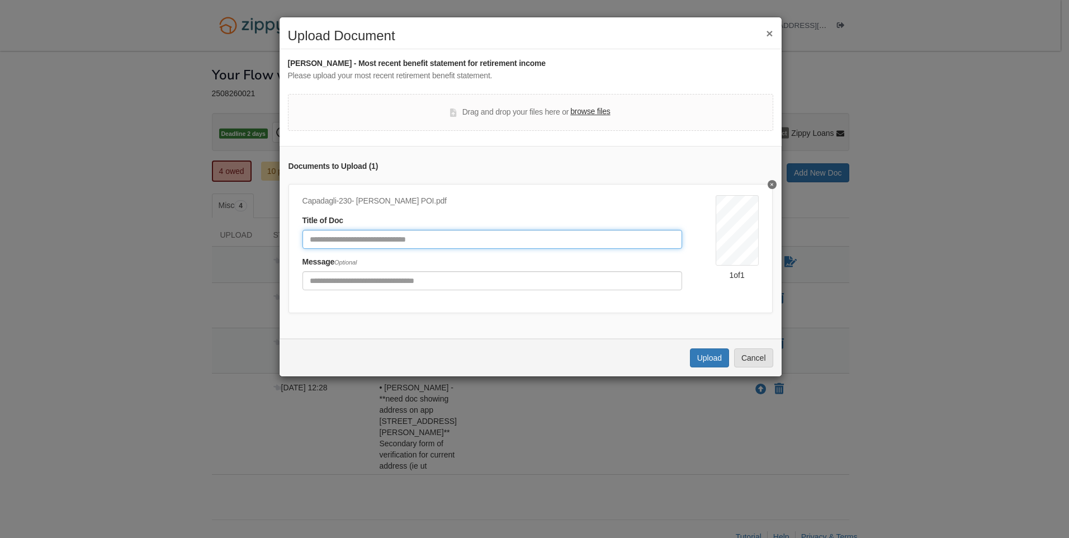
click at [446, 240] on input "Document Title" at bounding box center [493, 239] width 380 height 19
type input "**********"
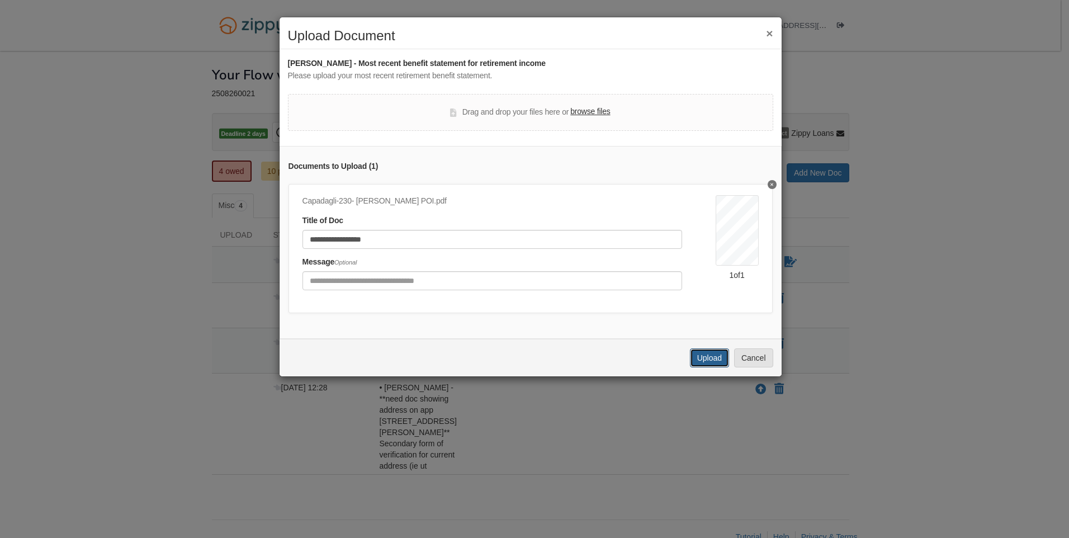
click at [706, 362] on button "Upload" at bounding box center [709, 357] width 39 height 19
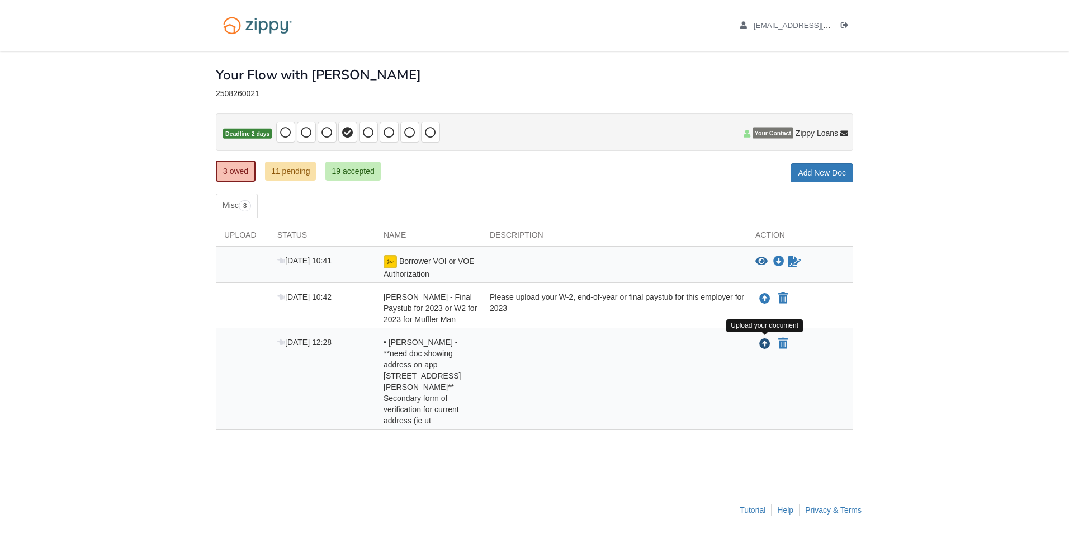
click at [764, 344] on icon "Upload •\9John Capadagli - **need doc showing address on app 7401 Beard Road** …" at bounding box center [764, 344] width 11 height 11
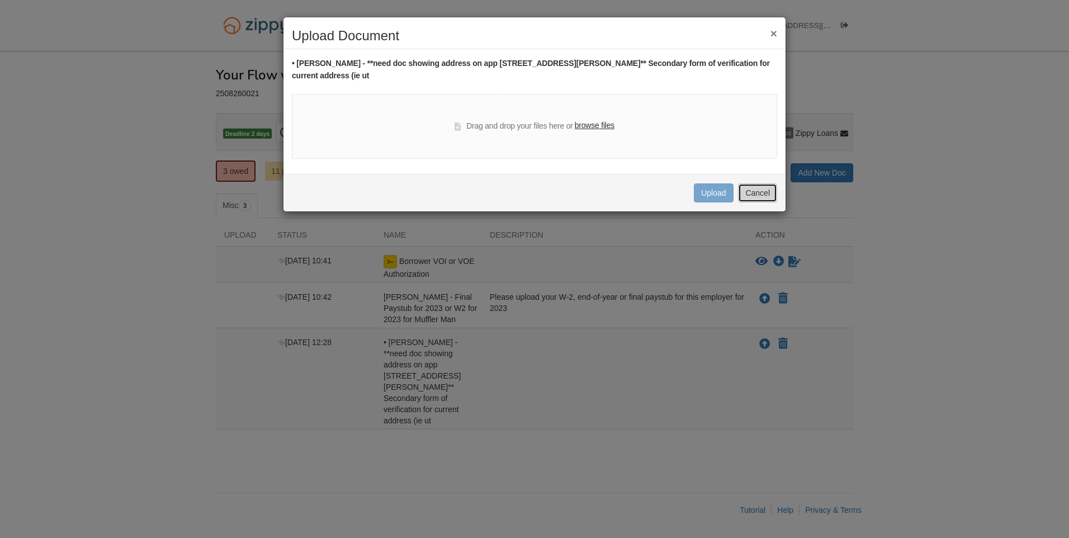
click at [764, 183] on button "Cancel" at bounding box center [757, 192] width 39 height 19
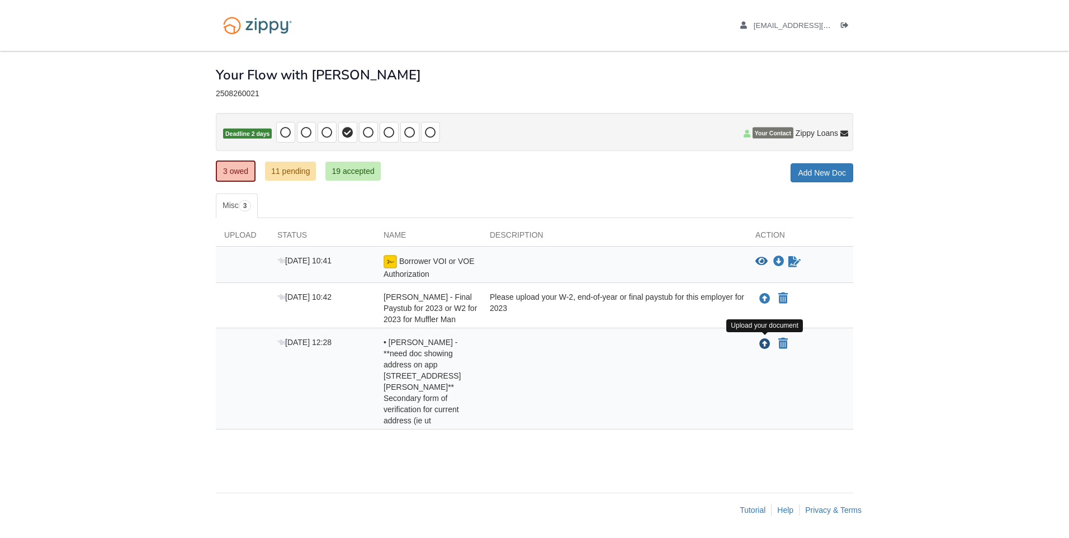
click at [765, 344] on icon "Upload •\9John Capadagli - **need doc showing address on app 7401 Beard Road** …" at bounding box center [764, 344] width 11 height 11
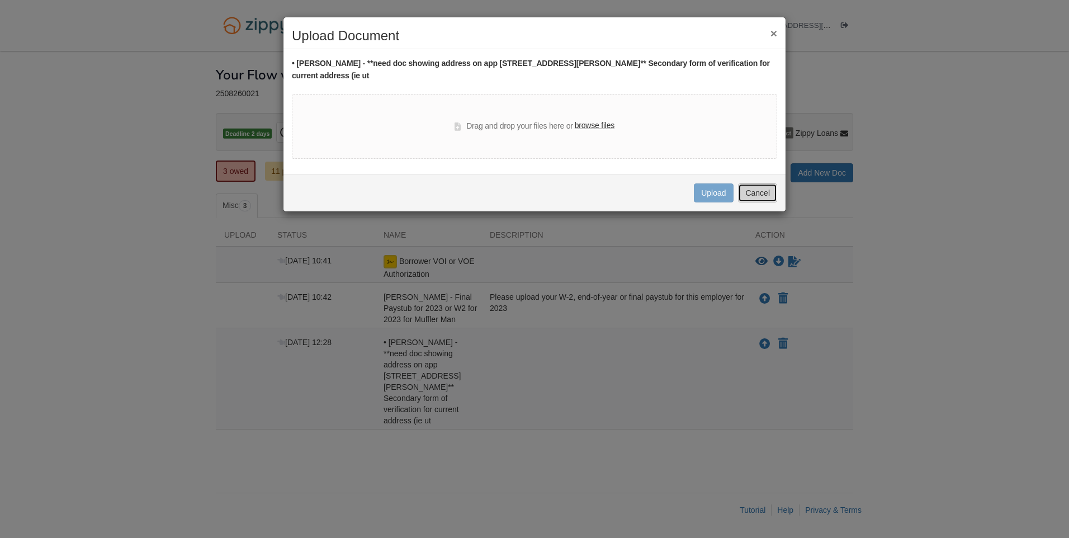
click at [750, 183] on button "Cancel" at bounding box center [757, 192] width 39 height 19
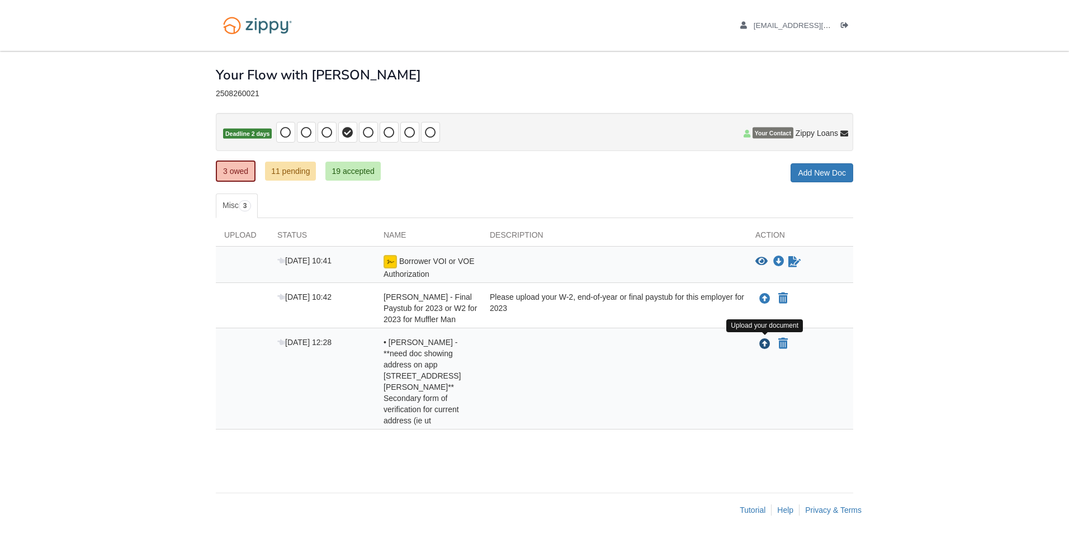
click at [764, 344] on icon "Upload •\9John Capadagli - **need doc showing address on app 7401 Beard Road** …" at bounding box center [764, 344] width 11 height 11
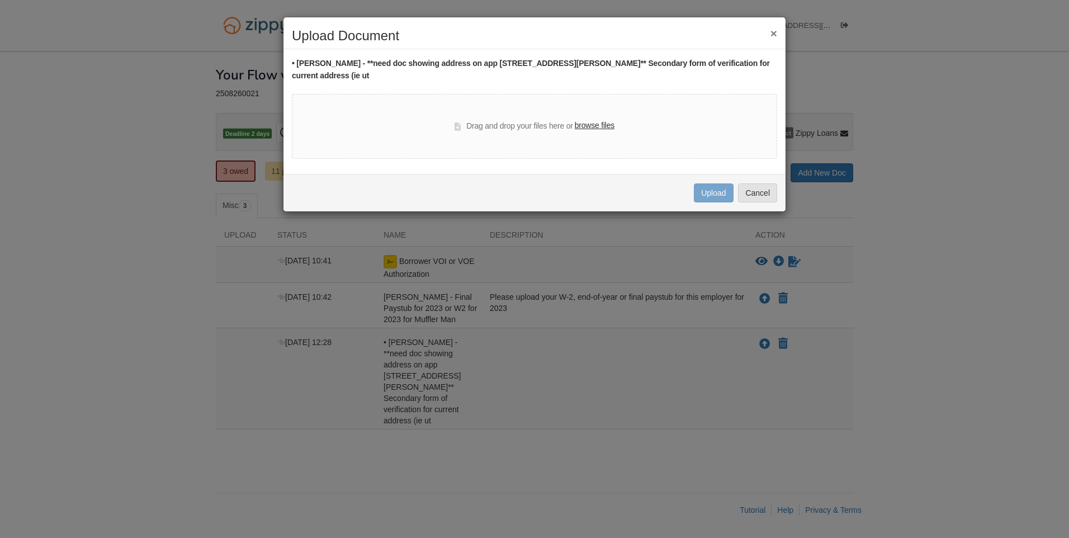
click at [600, 120] on label "browse files" at bounding box center [595, 126] width 40 height 12
click at [0, 0] on input "browse files" at bounding box center [0, 0] width 0 height 0
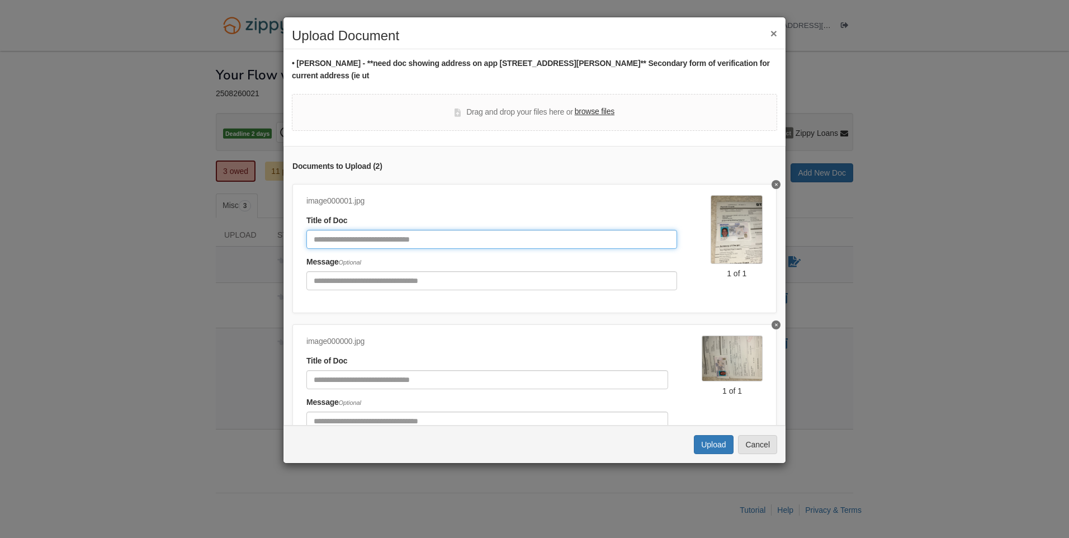
click at [436, 230] on input "Document Title" at bounding box center [491, 239] width 371 height 19
type input "**********"
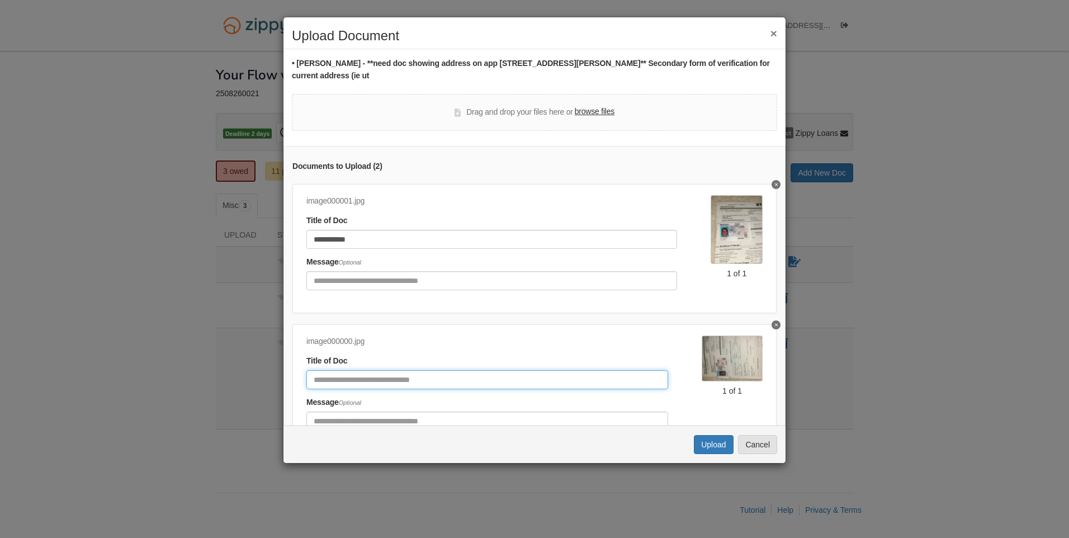
click at [397, 370] on input "Document Title" at bounding box center [487, 379] width 362 height 19
type input "**********"
click at [703, 435] on button "Upload" at bounding box center [713, 444] width 39 height 19
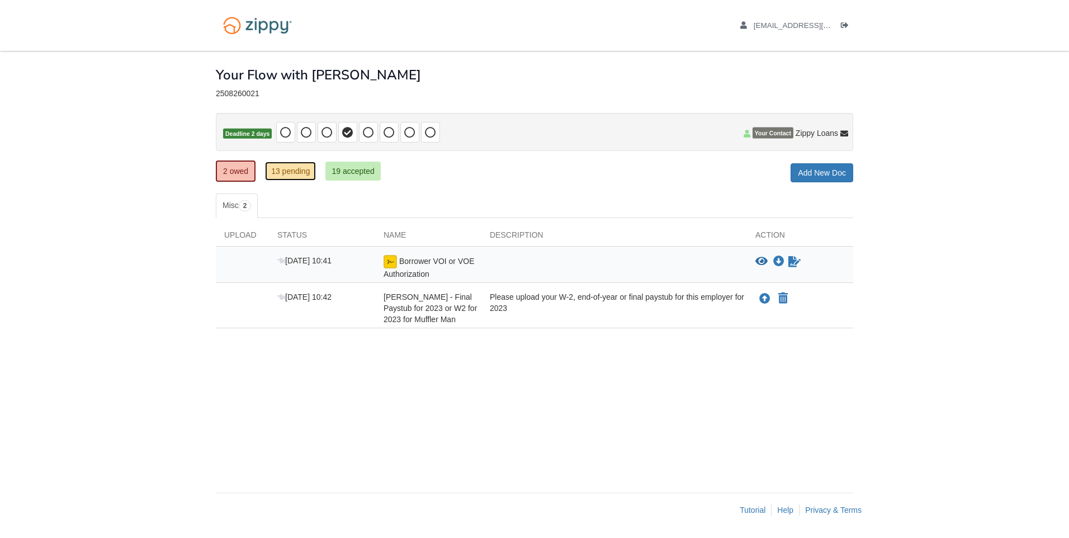
click at [293, 178] on link "13 pending" at bounding box center [290, 171] width 51 height 19
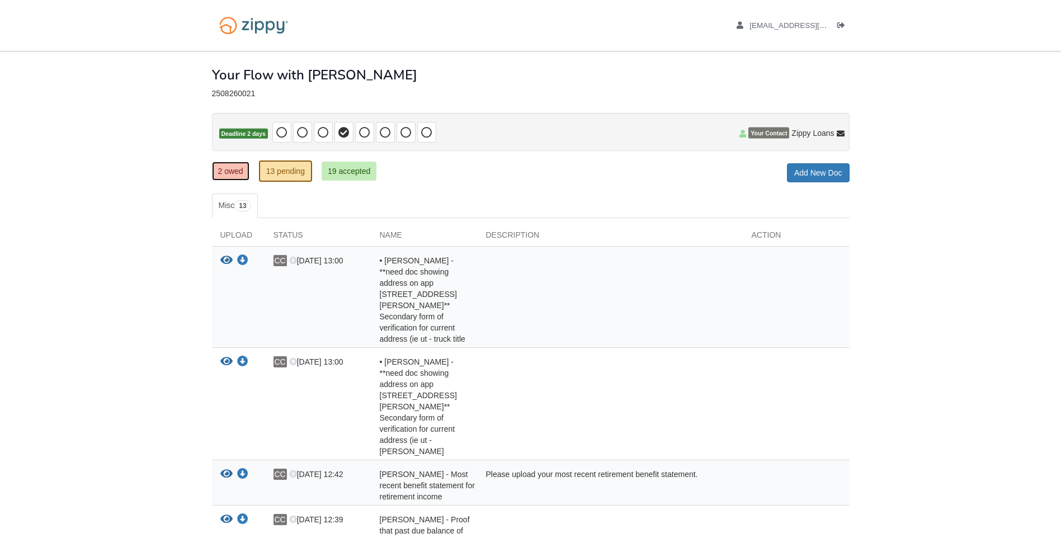
click at [232, 173] on link "2 owed" at bounding box center [230, 171] width 37 height 19
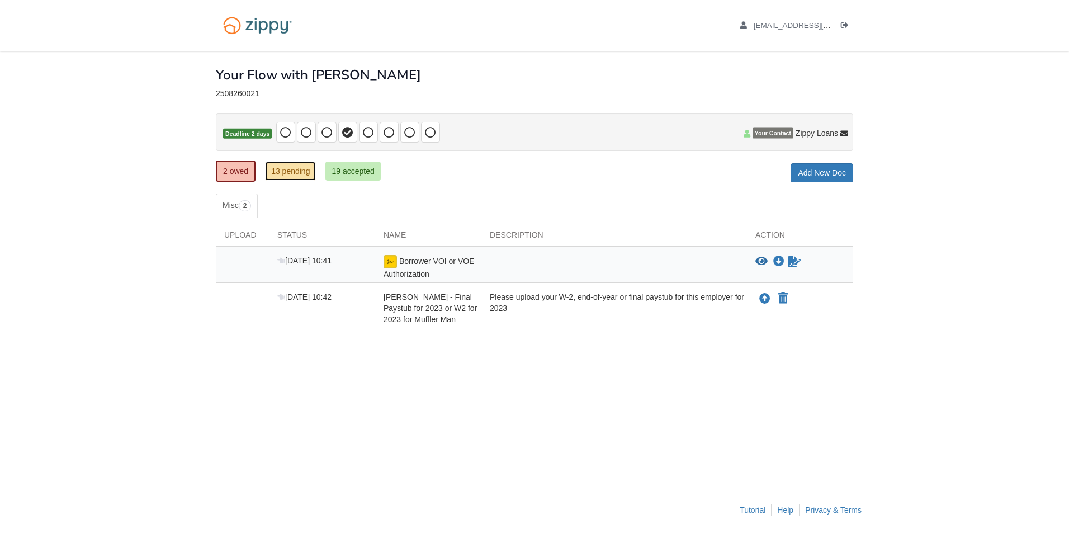
click at [296, 172] on link "13 pending" at bounding box center [290, 171] width 51 height 19
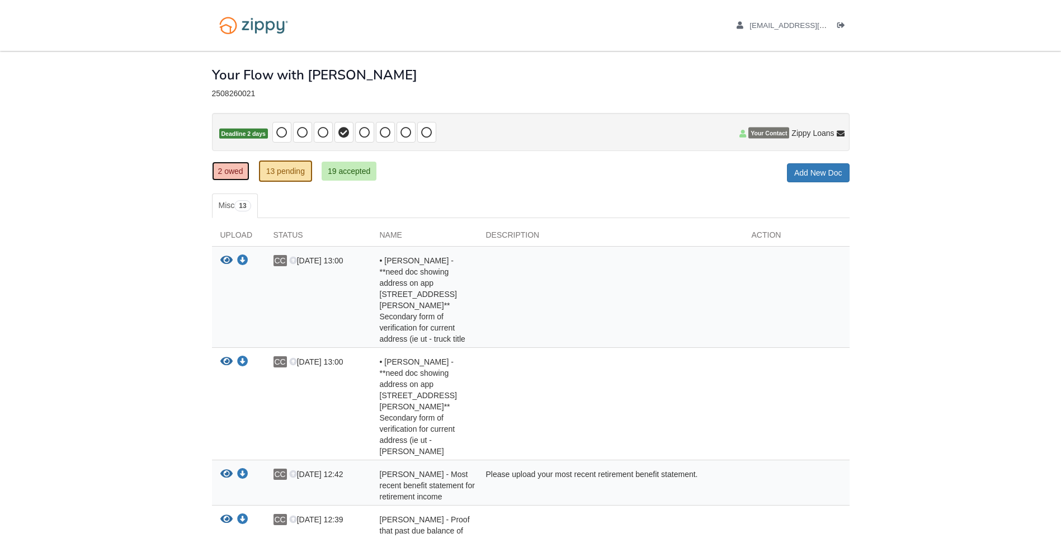
click at [236, 168] on link "2 owed" at bounding box center [230, 171] width 37 height 19
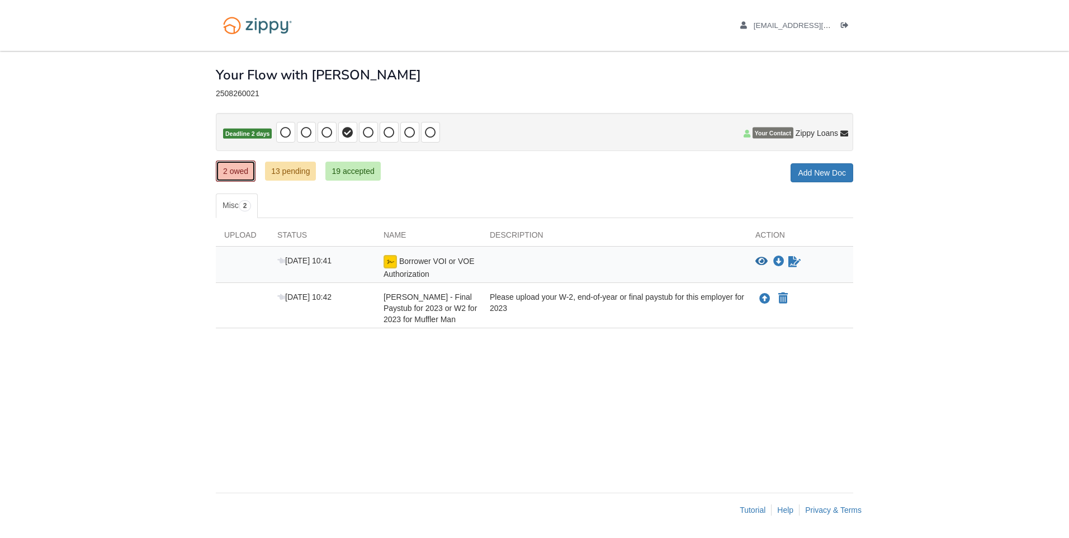
click at [235, 168] on link "2 owed" at bounding box center [236, 170] width 40 height 21
click at [279, 170] on link "13 pending" at bounding box center [290, 171] width 51 height 19
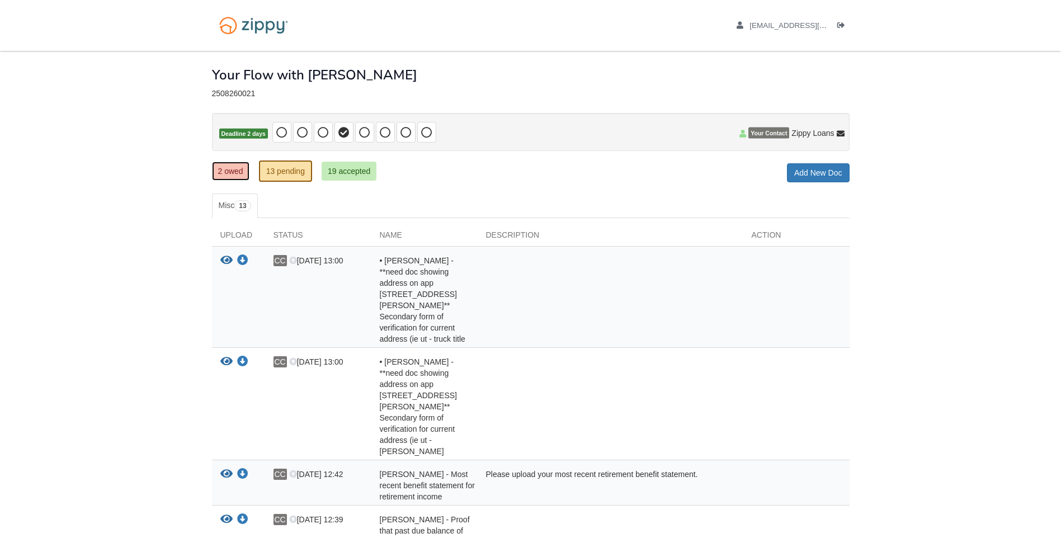
click at [228, 168] on link "2 owed" at bounding box center [230, 171] width 37 height 19
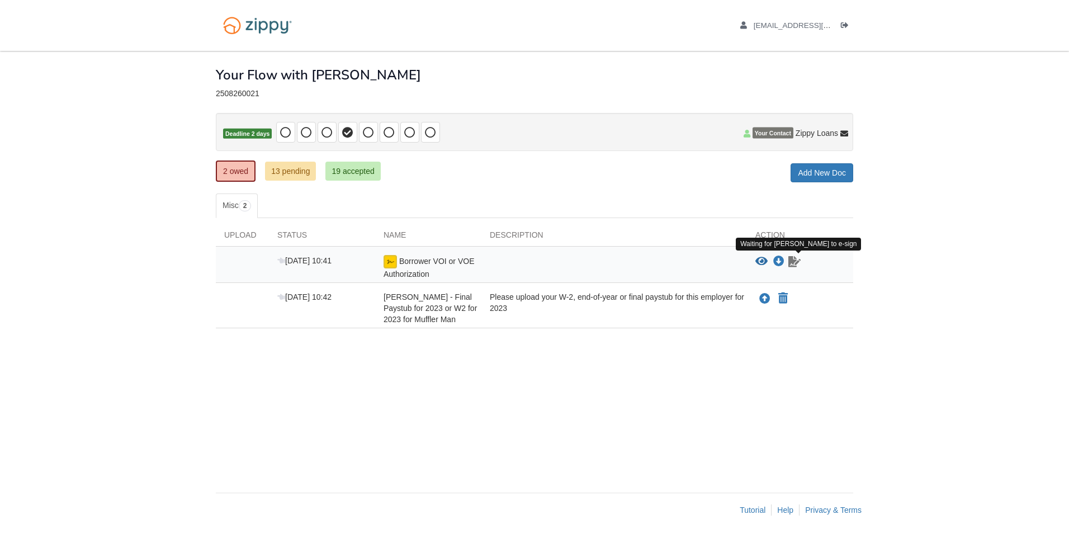
click at [795, 263] on icon "Waiting for your co-borrower to e-sign" at bounding box center [794, 261] width 12 height 11
click at [842, 23] on icon "Log out" at bounding box center [845, 26] width 8 height 8
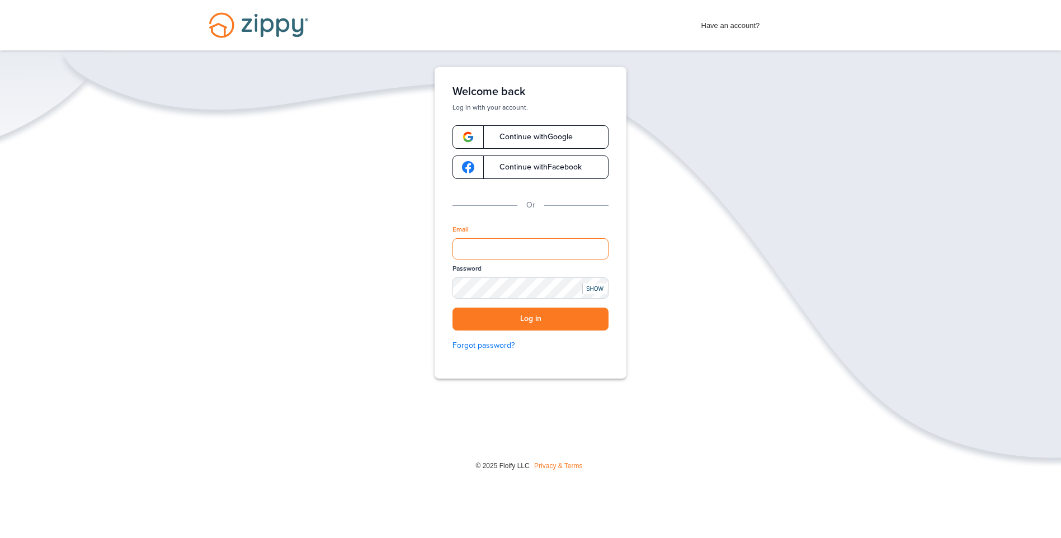
click at [497, 245] on input "Email" at bounding box center [530, 248] width 156 height 21
click at [519, 321] on button "Log in" at bounding box center [530, 319] width 156 height 23
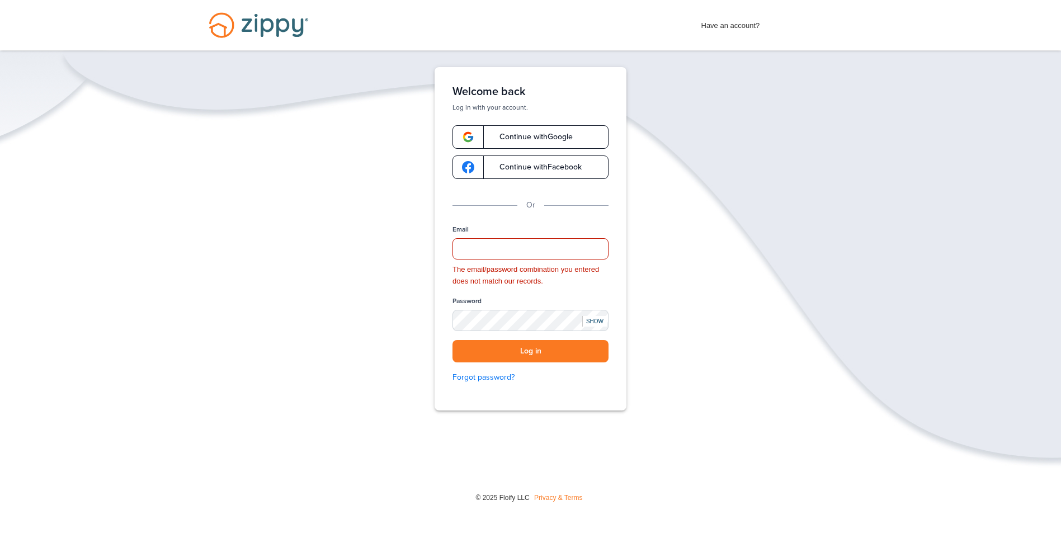
click at [521, 138] on span "Continue with Google" at bounding box center [530, 137] width 84 height 8
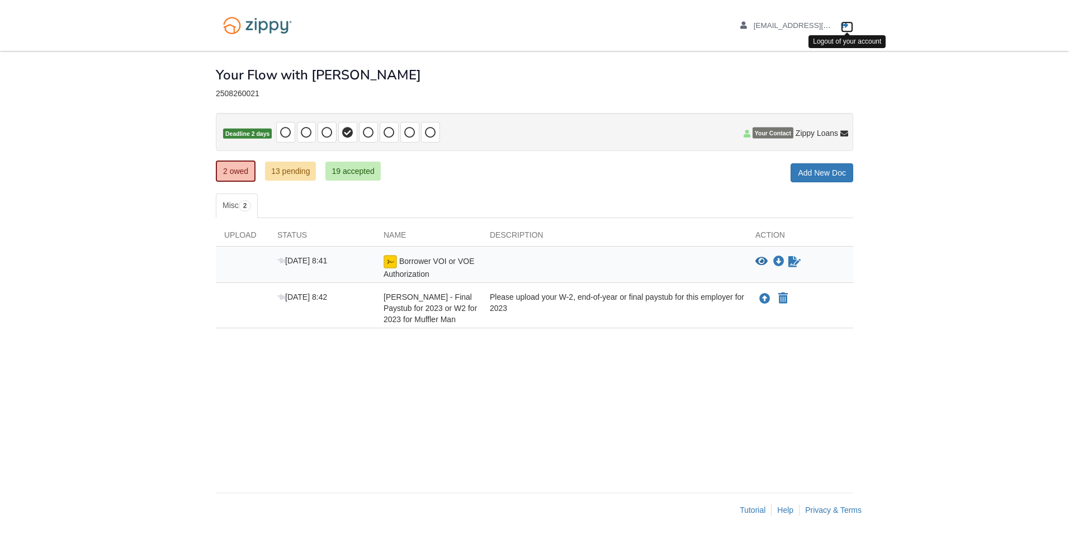
click at [842, 26] on icon "Log out" at bounding box center [845, 26] width 8 height 8
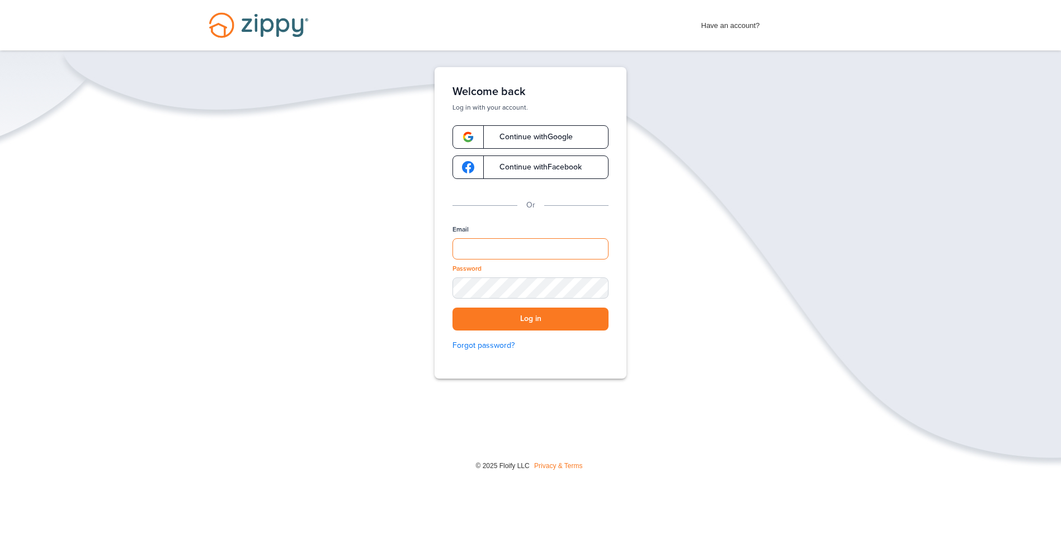
click at [503, 244] on input "Email" at bounding box center [530, 248] width 156 height 21
click at [516, 250] on input "Email" at bounding box center [530, 248] width 156 height 21
paste input "**********"
type input "**********"
click at [600, 286] on div "SHOW" at bounding box center [594, 288] width 25 height 11
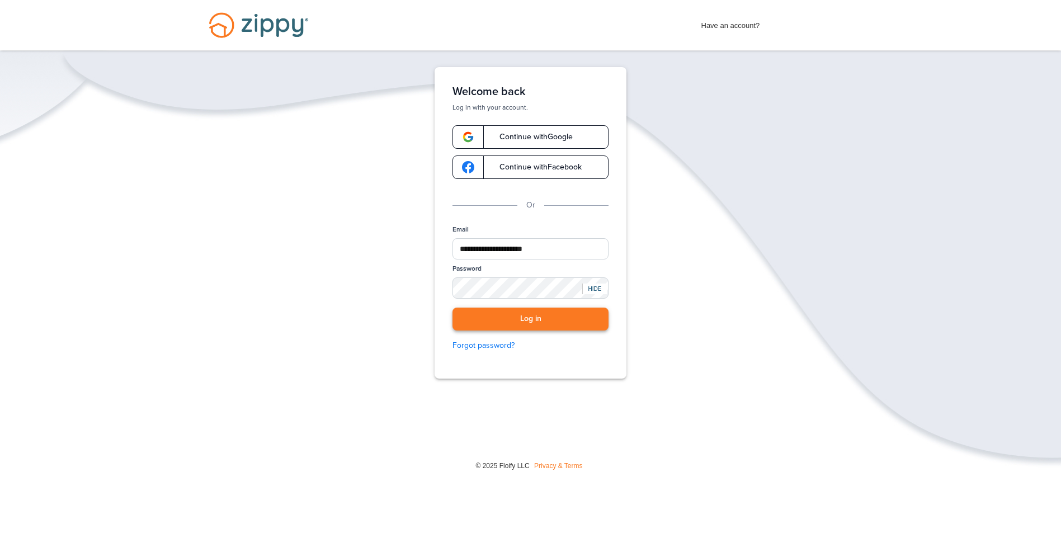
click at [524, 318] on button "Log in" at bounding box center [530, 319] width 156 height 23
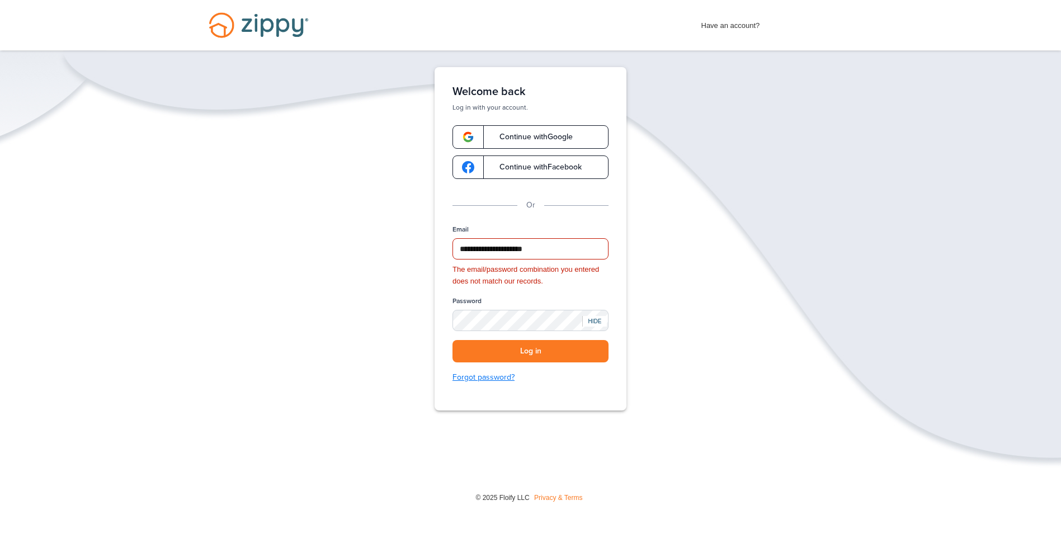
click at [490, 377] on link "Forgot password?" at bounding box center [530, 377] width 156 height 12
